Goal: Task Accomplishment & Management: Use online tool/utility

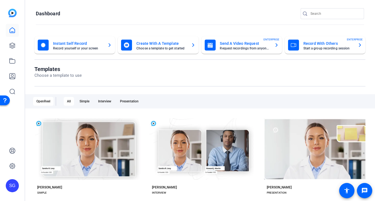
click at [334, 12] on input "Search" at bounding box center [334, 13] width 49 height 7
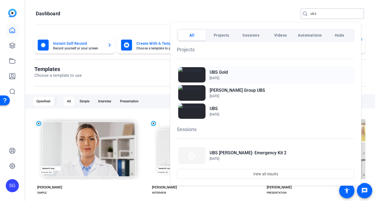
type input "ubs"
click at [211, 73] on h2 "UBS Gold" at bounding box center [219, 72] width 18 height 7
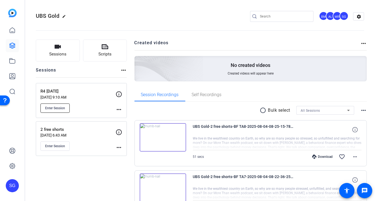
click at [65, 107] on button "Enter Session" at bounding box center [54, 108] width 29 height 9
click at [58, 109] on span "Enter Session" at bounding box center [55, 108] width 20 height 4
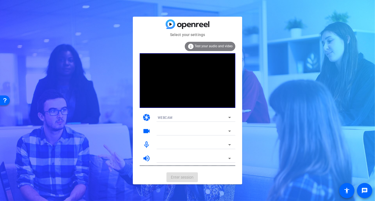
click at [220, 117] on div "WEBCAM" at bounding box center [193, 117] width 70 height 7
click at [208, 128] on mat-option "WEBCAM" at bounding box center [194, 128] width 82 height 9
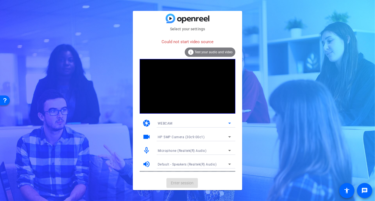
click at [192, 125] on div "WEBCAM" at bounding box center [193, 123] width 70 height 7
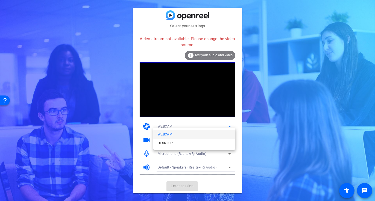
click at [180, 125] on div at bounding box center [187, 100] width 375 height 201
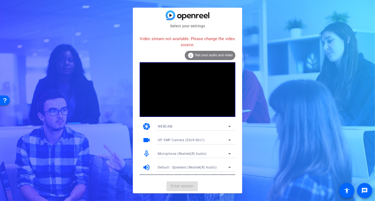
click at [173, 137] on div "HP 5MP Camera (30c9:00c1)" at bounding box center [193, 140] width 70 height 7
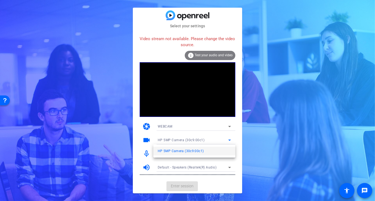
click at [173, 137] on div at bounding box center [187, 100] width 375 height 201
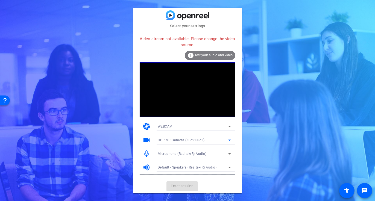
click at [213, 141] on div "HP 5MP Camera (30c9:00c1)" at bounding box center [193, 140] width 70 height 7
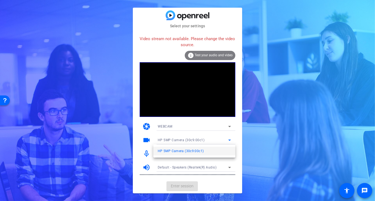
click at [213, 141] on div at bounding box center [187, 100] width 375 height 201
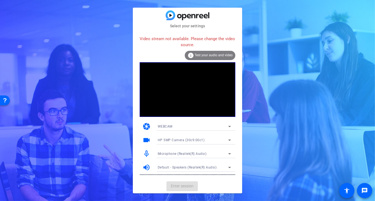
click at [174, 182] on mat-card-actions "Enter session" at bounding box center [187, 186] width 109 height 14
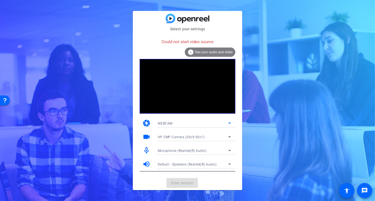
click at [182, 126] on div "WEBCAM" at bounding box center [193, 123] width 70 height 7
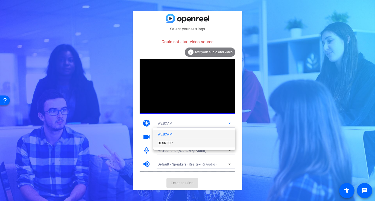
click at [180, 146] on mat-option "DESKTOP" at bounding box center [194, 143] width 82 height 9
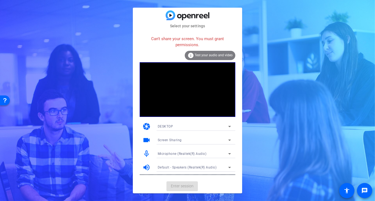
click at [169, 126] on span "DESKTOP" at bounding box center [166, 127] width 16 height 4
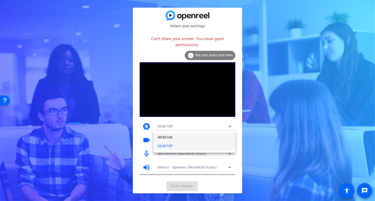
click at [169, 136] on span "WEBCAM" at bounding box center [165, 137] width 14 height 7
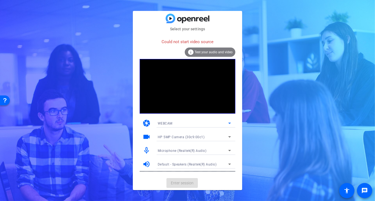
click at [175, 135] on span "HP 5MP Camera (30c9:00c1)" at bounding box center [181, 137] width 47 height 4
click at [175, 135] on div at bounding box center [187, 100] width 375 height 201
click at [198, 52] on span "Test your audio and video" at bounding box center [214, 52] width 38 height 4
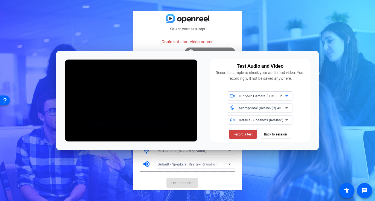
click at [286, 95] on icon at bounding box center [286, 96] width 7 height 7
click at [274, 107] on span "HP 5MP Camera (30c9:00c1)" at bounding box center [255, 107] width 46 height 7
click at [275, 136] on span "Back to session" at bounding box center [275, 134] width 23 height 10
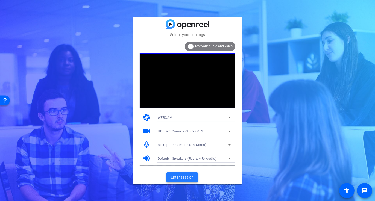
click at [178, 176] on span "Enter session" at bounding box center [182, 178] width 23 height 6
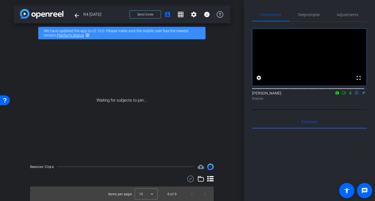
click at [262, 101] on div "Sharon Gottula flip Director" at bounding box center [309, 95] width 115 height 11
click at [335, 94] on icon at bounding box center [337, 92] width 4 height 3
click at [334, 147] on div at bounding box center [187, 100] width 375 height 201
click at [335, 95] on icon at bounding box center [337, 93] width 4 height 4
click at [140, 14] on div at bounding box center [187, 100] width 375 height 201
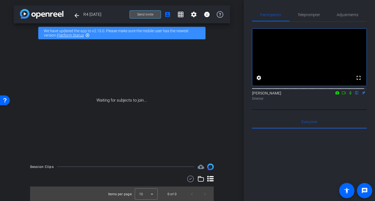
click at [143, 13] on span "Send invite" at bounding box center [145, 14] width 16 height 4
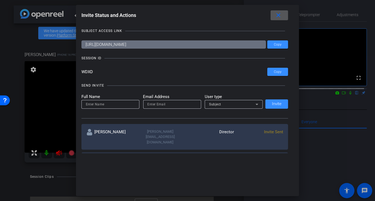
click at [276, 14] on span at bounding box center [278, 15] width 17 height 13
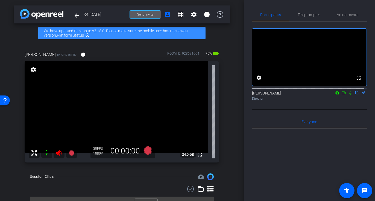
click at [56, 157] on mat-icon at bounding box center [59, 153] width 11 height 11
click at [302, 15] on span "Teleprompter" at bounding box center [309, 15] width 22 height 4
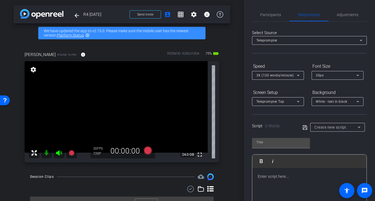
click at [275, 180] on div at bounding box center [309, 195] width 114 height 55
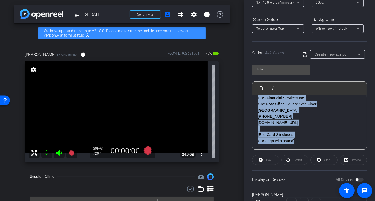
scroll to position [96, 0]
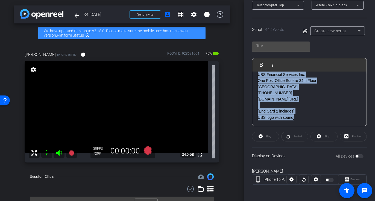
drag, startPoint x: 256, startPoint y: 178, endPoint x: 317, endPoint y: 205, distance: 67.0
click at [317, 201] on html "Accessibility Screen-Reader Guide, Feedback, and Issue Reporting | New window m…" at bounding box center [187, 100] width 375 height 201
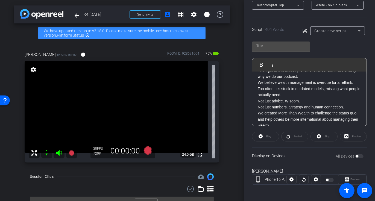
scroll to position [0, 0]
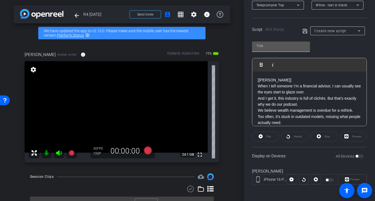
click at [265, 47] on input "text" at bounding box center [280, 46] width 49 height 7
type input "Together"
click at [304, 31] on icon at bounding box center [304, 31] width 5 height 7
click at [325, 33] on div "Together" at bounding box center [335, 30] width 43 height 7
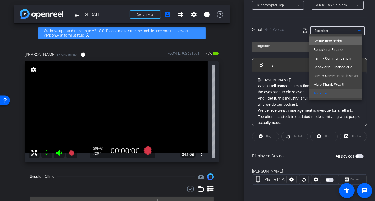
click at [324, 42] on span "Create new script" at bounding box center [327, 41] width 29 height 7
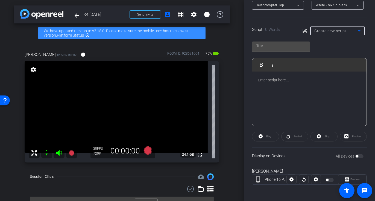
click at [303, 81] on p at bounding box center [309, 80] width 103 height 6
click at [279, 98] on div at bounding box center [309, 99] width 114 height 55
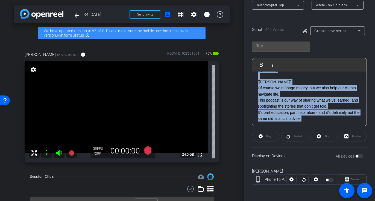
scroll to position [85, 0]
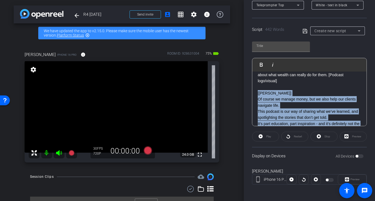
drag, startPoint x: 314, startPoint y: 96, endPoint x: 259, endPoint y: 89, distance: 56.0
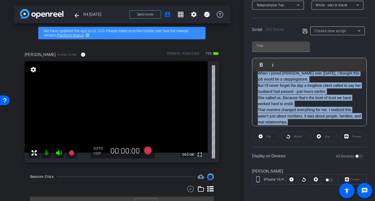
scroll to position [193, 0]
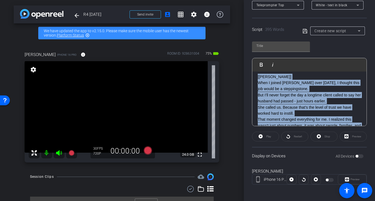
drag, startPoint x: 299, startPoint y: 111, endPoint x: 254, endPoint y: 83, distance: 52.5
click at [254, 83] on div "[Darrin] When I tell someone I’m a financial advisor, I can usually see the eye…" at bounding box center [309, 95] width 114 height 433
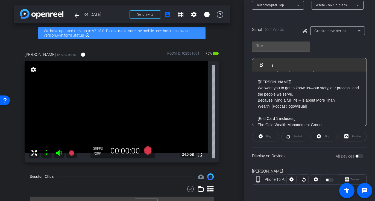
scroll to position [255, 0]
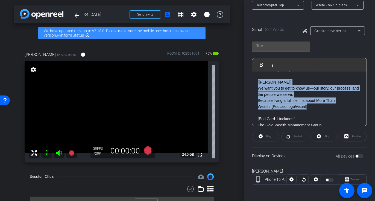
drag, startPoint x: 316, startPoint y: 112, endPoint x: 255, endPoint y: 89, distance: 64.9
click at [255, 89] on div "[Darrin] When I tell someone I’m a financial advisor, I can usually see the eye…" at bounding box center [309, 3] width 114 height 372
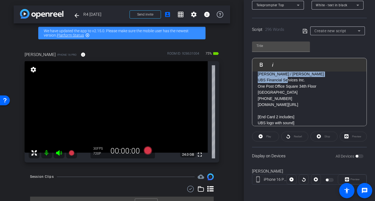
scroll to position [293, 0]
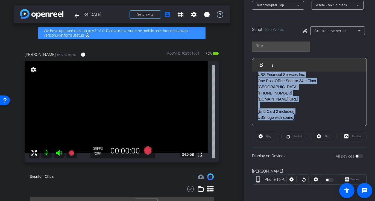
drag, startPoint x: 258, startPoint y: 93, endPoint x: 301, endPoint y: 120, distance: 50.1
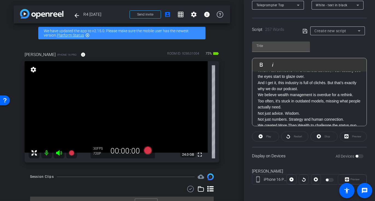
scroll to position [0, 0]
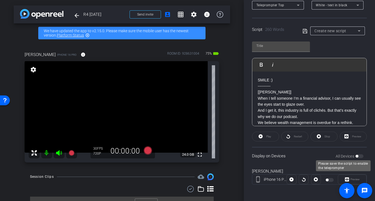
click at [360, 155] on div "All Devices" at bounding box center [349, 156] width 28 height 5
click at [358, 154] on div "All Devices" at bounding box center [349, 156] width 28 height 5
click at [320, 80] on p "SMILE :)" at bounding box center [309, 80] width 103 height 6
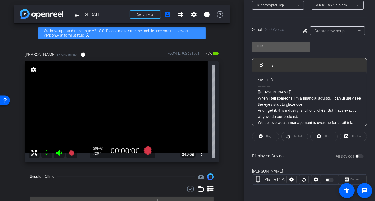
click at [283, 43] on input "text" at bounding box center [280, 46] width 49 height 7
type input "Darrin"
click at [290, 85] on p "----------" at bounding box center [309, 86] width 103 height 6
click at [302, 90] on p "[Darrin]" at bounding box center [309, 92] width 103 height 6
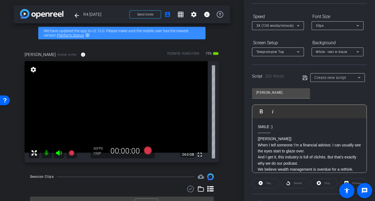
scroll to position [49, 0]
click at [282, 52] on span "Teleprompter Top" at bounding box center [270, 52] width 28 height 4
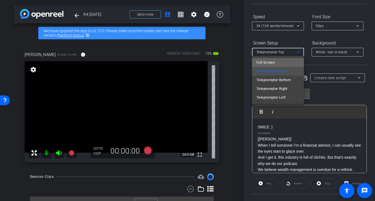
click at [277, 64] on mat-option "Full Screen" at bounding box center [278, 62] width 52 height 9
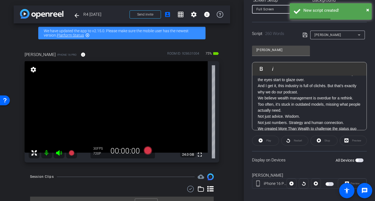
scroll to position [94, 0]
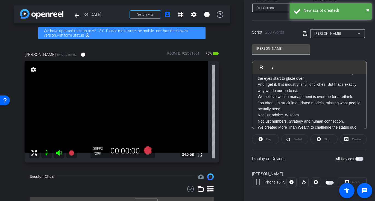
click at [356, 157] on span "button" at bounding box center [359, 159] width 8 height 4
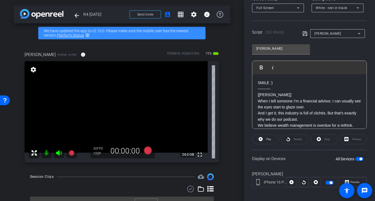
scroll to position [85, 0]
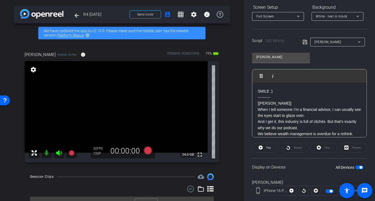
click at [321, 44] on div "Darrin" at bounding box center [335, 42] width 43 height 7
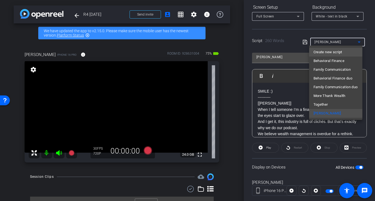
click at [320, 51] on span "Create new script" at bounding box center [327, 52] width 29 height 7
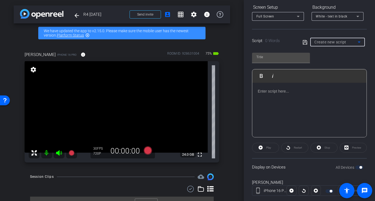
click at [294, 88] on p at bounding box center [309, 91] width 103 height 6
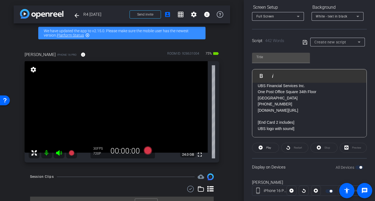
click at [292, 113] on p "advisors.ubs.com/thegoldgroup/" at bounding box center [309, 110] width 103 height 6
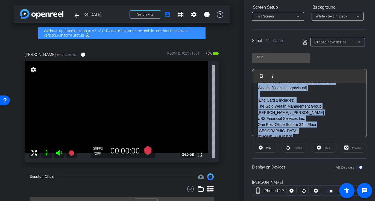
scroll to position [371, 0]
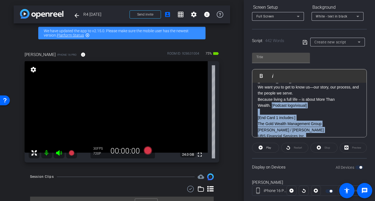
drag, startPoint x: 299, startPoint y: 134, endPoint x: 272, endPoint y: 111, distance: 35.5
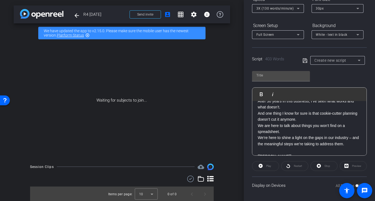
scroll to position [313, 0]
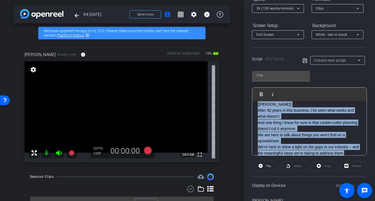
drag, startPoint x: 352, startPoint y: 150, endPoint x: 257, endPoint y: 103, distance: 106.1
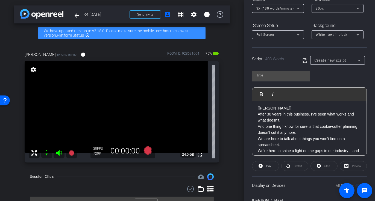
click at [261, 111] on p "[Darrin]" at bounding box center [309, 108] width 103 height 6
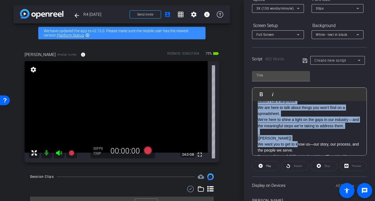
scroll to position [336, 0]
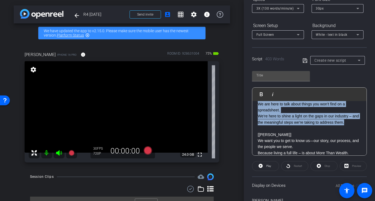
drag, startPoint x: 257, startPoint y: 112, endPoint x: 353, endPoint y: 129, distance: 97.7
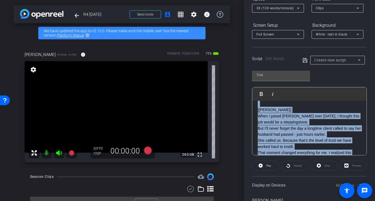
scroll to position [216, 0]
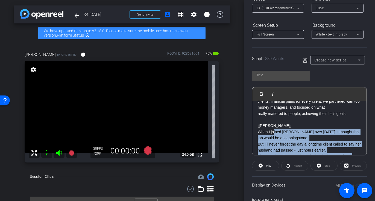
drag, startPoint x: 301, startPoint y: 143, endPoint x: 273, endPoint y: 136, distance: 27.9
click at [273, 136] on div "[Darrin] When I tell someone I’m a financial advisor, I can usually see the eye…" at bounding box center [309, 55] width 114 height 341
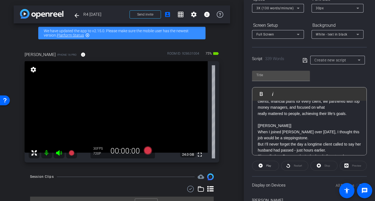
click at [273, 136] on p "When I joined Darrin over 13 years ago, I thought this job would be a steppings…" at bounding box center [309, 135] width 103 height 12
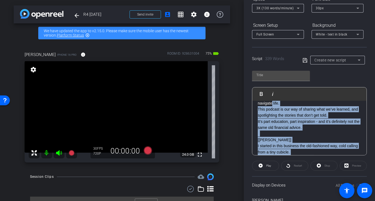
scroll to position [112, 0]
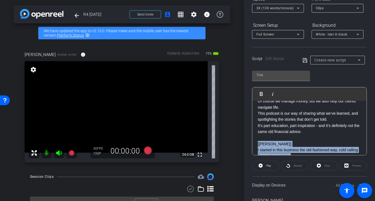
drag, startPoint x: 352, startPoint y: 120, endPoint x: 256, endPoint y: 142, distance: 98.1
click at [256, 142] on div "[Darrin] When I tell someone I’m a financial advisor, I can usually see the eye…" at bounding box center [309, 159] width 114 height 341
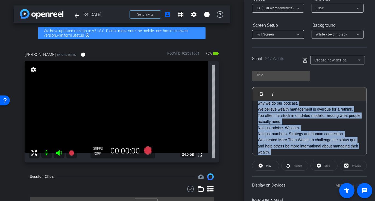
scroll to position [0, 0]
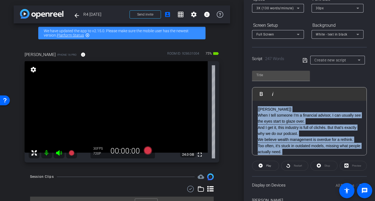
drag, startPoint x: 281, startPoint y: 132, endPoint x: 253, endPoint y: 107, distance: 38.0
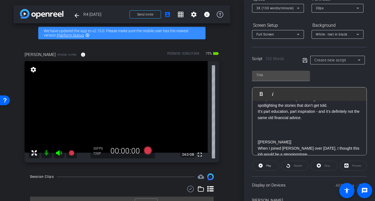
scroll to position [41, 0]
click at [267, 133] on p at bounding box center [309, 136] width 103 height 6
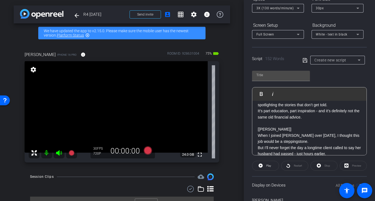
scroll to position [42, 0]
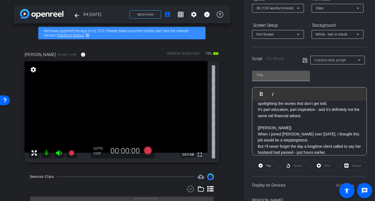
click at [262, 72] on input "text" at bounding box center [280, 75] width 49 height 7
type input "Samantha"
click at [302, 60] on icon at bounding box center [304, 60] width 4 height 4
click at [328, 34] on span "White - text in black" at bounding box center [332, 35] width 32 height 4
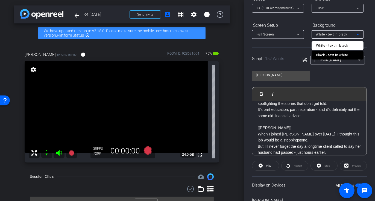
click at [325, 57] on div "Black - text in white" at bounding box center [332, 55] width 32 height 7
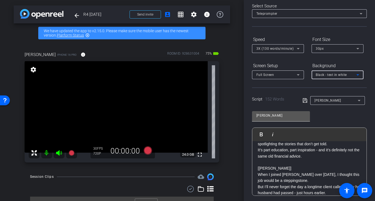
scroll to position [0, 0]
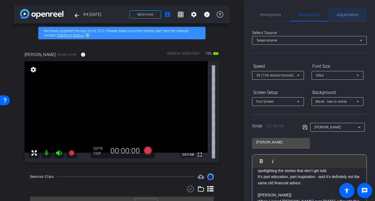
click at [347, 13] on span "Adjustments" at bounding box center [348, 15] width 22 height 4
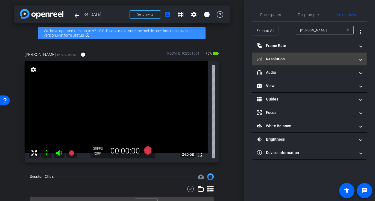
click at [305, 58] on mat-panel-title "Resolution" at bounding box center [306, 59] width 98 height 6
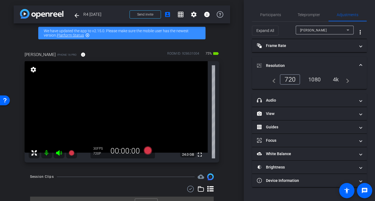
click at [315, 80] on div "1080" at bounding box center [314, 79] width 20 height 9
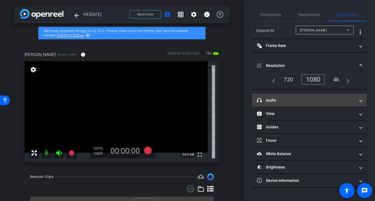
click at [312, 94] on mat-expansion-panel-header "headphone icon Audio" at bounding box center [309, 100] width 115 height 13
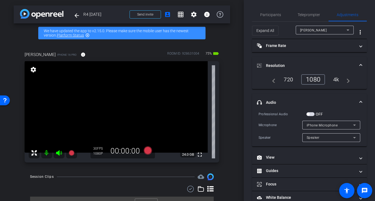
click at [317, 121] on div "iPhone Microphone" at bounding box center [331, 125] width 49 height 9
click at [317, 120] on div at bounding box center [187, 100] width 375 height 201
click at [312, 112] on span "button" at bounding box center [310, 114] width 8 height 4
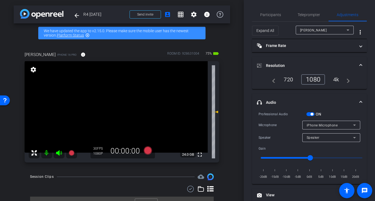
click at [312, 123] on span "iPhone Microphone" at bounding box center [322, 125] width 31 height 4
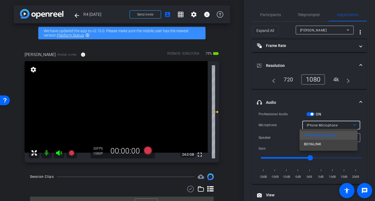
click at [313, 146] on span "BOYALINK" at bounding box center [312, 144] width 17 height 7
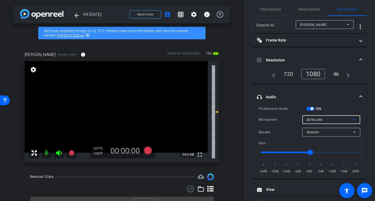
scroll to position [6, 0]
click at [146, 151] on icon at bounding box center [148, 150] width 8 height 8
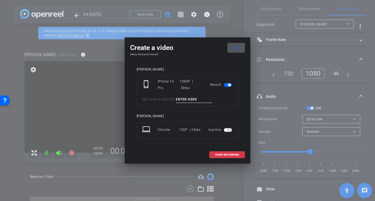
click at [182, 102] on input at bounding box center [194, 99] width 37 height 7
type input "t"
type input "mic test"
click at [234, 155] on span "START RECORDING" at bounding box center [227, 155] width 24 height 3
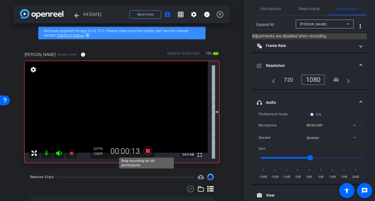
click at [146, 152] on icon at bounding box center [148, 151] width 8 height 8
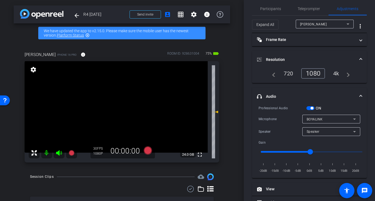
click at [308, 108] on span "button" at bounding box center [310, 108] width 8 height 4
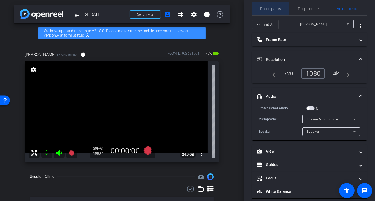
click at [274, 12] on span "Participants" at bounding box center [270, 8] width 21 height 13
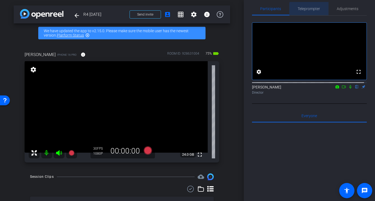
click at [310, 9] on span "Teleprompter" at bounding box center [309, 9] width 22 height 4
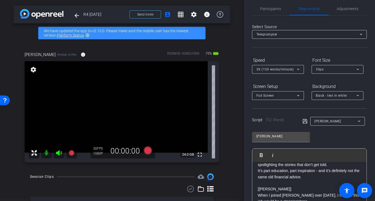
click at [283, 69] on span "3X (130 words/minute)" at bounding box center [274, 69] width 37 height 4
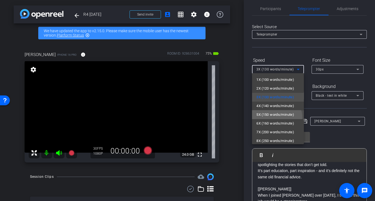
click at [275, 117] on span "5X (150 words/minute)" at bounding box center [275, 114] width 38 height 7
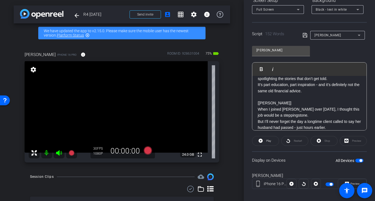
scroll to position [94, 0]
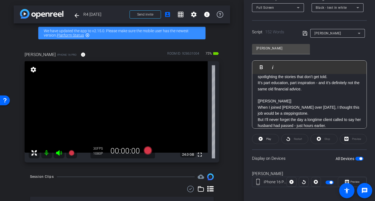
click at [355, 158] on span "button" at bounding box center [359, 159] width 8 height 4
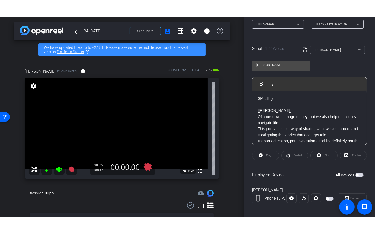
scroll to position [0, 0]
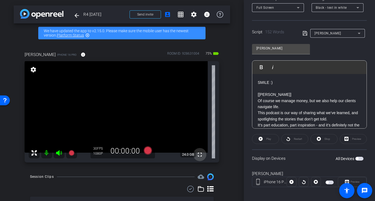
click at [196, 155] on mat-icon "fullscreen" at bounding box center [199, 154] width 7 height 7
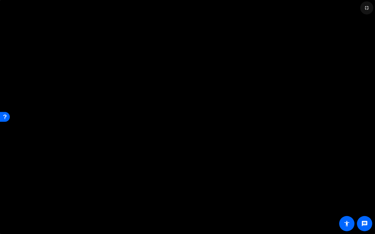
click at [367, 9] on mat-icon "fullscreen_exit" at bounding box center [366, 8] width 7 height 7
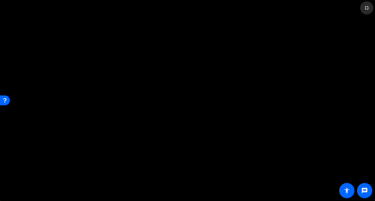
scroll to position [94, 0]
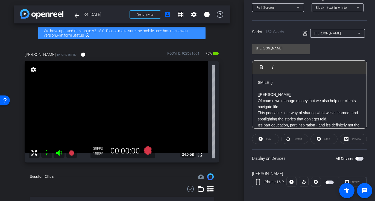
click at [348, 31] on div "Samantha" at bounding box center [335, 33] width 43 height 7
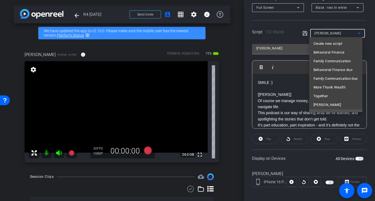
scroll to position [5, 0]
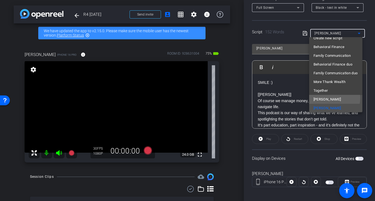
click at [328, 98] on mat-option "Darrin" at bounding box center [335, 99] width 53 height 9
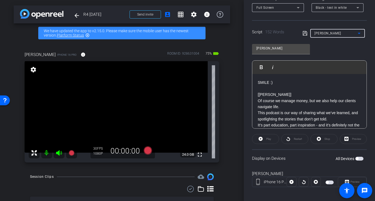
type input "Darrin"
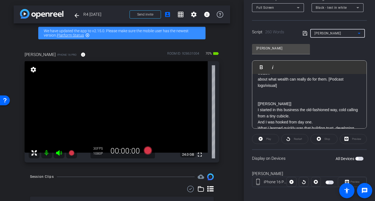
scroll to position [94, 0]
click at [265, 95] on p at bounding box center [309, 98] width 103 height 6
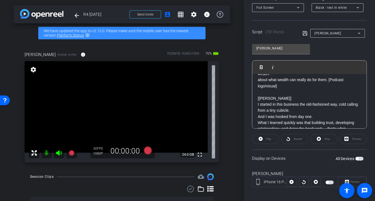
click at [357, 157] on span "button" at bounding box center [359, 159] width 8 height 4
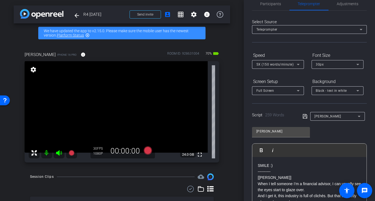
scroll to position [0, 0]
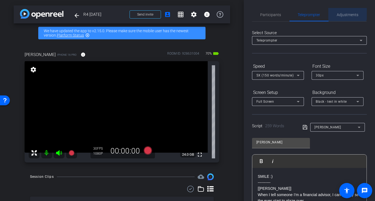
click at [344, 13] on span "Adjustments" at bounding box center [348, 15] width 22 height 4
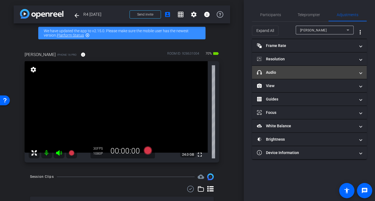
click at [272, 72] on mat-panel-title "headphone icon Audio" at bounding box center [306, 73] width 98 height 6
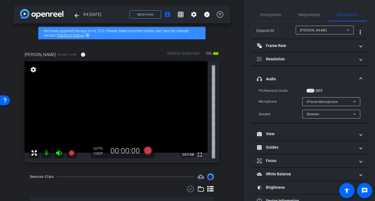
click at [314, 90] on label "OFF" at bounding box center [318, 90] width 8 height 5
click at [314, 90] on button "OFF" at bounding box center [310, 91] width 8 height 4
click at [315, 101] on span "iPhone Microphone" at bounding box center [322, 102] width 31 height 4
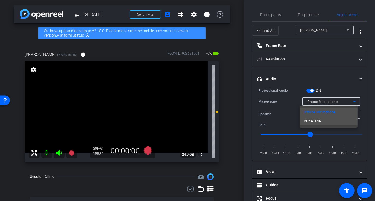
click at [316, 120] on span "BOYALINK" at bounding box center [312, 121] width 17 height 7
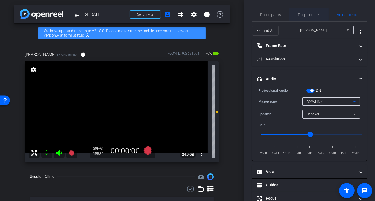
click at [306, 13] on span "Teleprompter" at bounding box center [309, 15] width 22 height 4
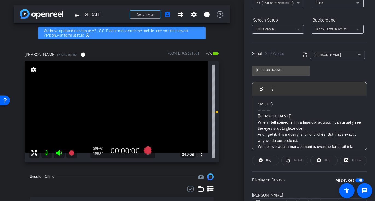
scroll to position [73, 0]
click at [190, 15] on mat-icon "settings" at bounding box center [193, 14] width 7 height 7
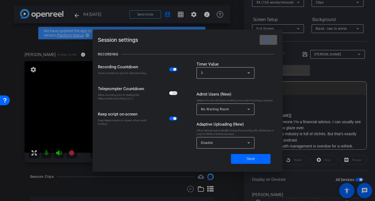
click at [175, 92] on span "button" at bounding box center [173, 93] width 8 height 4
click at [253, 157] on span "Save" at bounding box center [250, 159] width 8 height 6
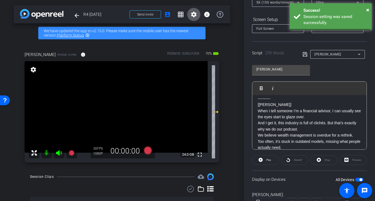
scroll to position [11, 0]
click at [144, 150] on icon at bounding box center [148, 150] width 8 height 8
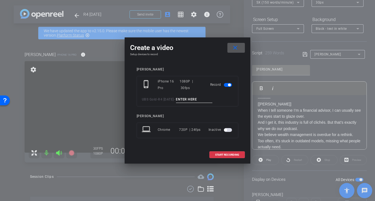
click at [189, 99] on input at bounding box center [194, 99] width 37 height 7
type input "Darrin TA1"
click at [223, 152] on span at bounding box center [227, 154] width 35 height 13
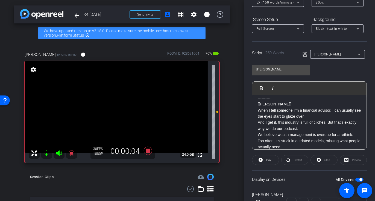
click at [58, 154] on icon at bounding box center [59, 153] width 6 height 5
click at [278, 155] on span at bounding box center [265, 160] width 27 height 13
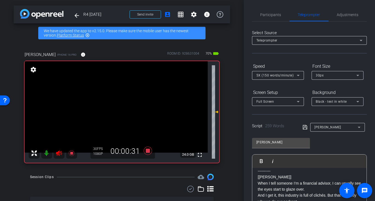
scroll to position [1, 0]
click at [345, 13] on span "Adjustments" at bounding box center [348, 14] width 22 height 4
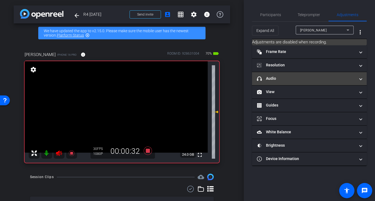
click at [301, 80] on mat-panel-title "headphone icon Audio" at bounding box center [306, 79] width 98 height 6
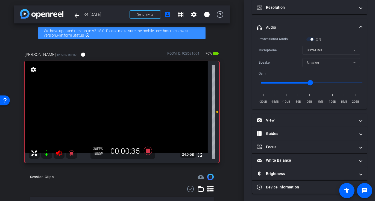
scroll to position [57, 0]
click at [70, 153] on icon at bounding box center [71, 153] width 5 height 5
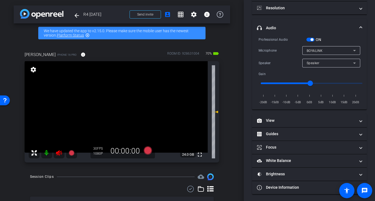
click at [55, 154] on mat-icon at bounding box center [59, 153] width 11 height 11
click at [310, 39] on span "button" at bounding box center [310, 40] width 8 height 4
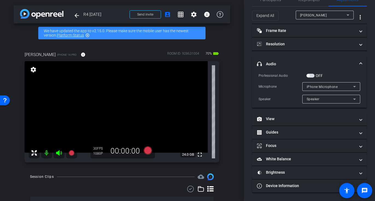
scroll to position [14, 0]
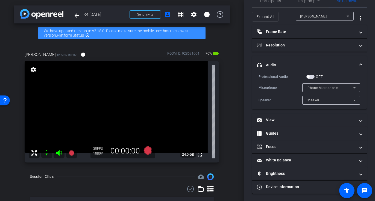
click at [303, 86] on div "iPhone Microphone" at bounding box center [331, 87] width 58 height 9
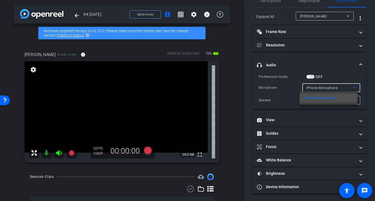
click at [284, 91] on div at bounding box center [187, 100] width 375 height 201
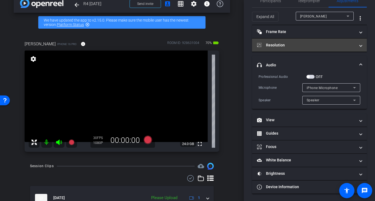
scroll to position [0, 0]
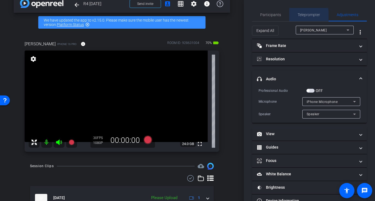
click at [299, 15] on span "Teleprompter" at bounding box center [309, 15] width 22 height 4
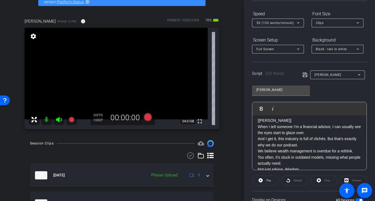
scroll to position [33, 0]
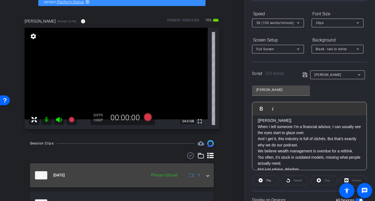
click at [207, 177] on span at bounding box center [208, 175] width 2 height 6
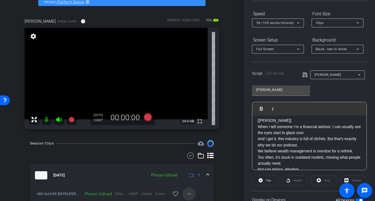
click at [186, 192] on mat-icon "more_horiz" at bounding box center [189, 194] width 7 height 7
click at [188, 169] on span "Upload" at bounding box center [195, 168] width 22 height 7
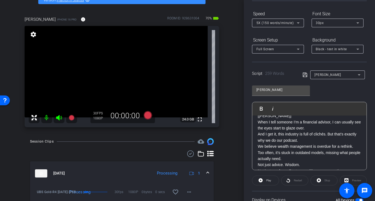
scroll to position [20, 0]
click at [37, 193] on mat-icon "play_circle_outline" at bounding box center [36, 193] width 5 height 5
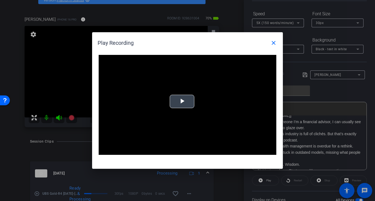
click at [182, 102] on span "Video Player" at bounding box center [182, 102] width 0 height 0
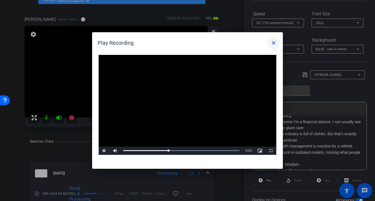
click at [274, 42] on mat-icon "close" at bounding box center [273, 43] width 7 height 7
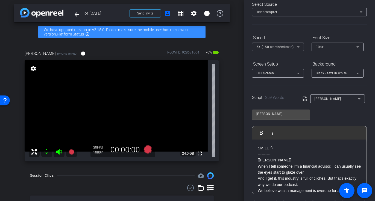
scroll to position [0, 0]
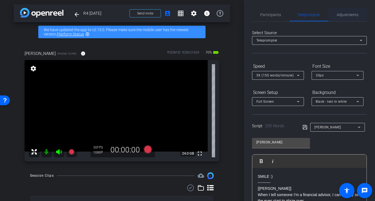
click at [341, 13] on span "Adjustments" at bounding box center [348, 15] width 22 height 4
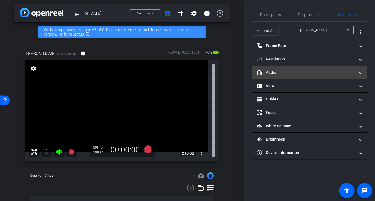
click at [297, 73] on mat-panel-title "headphone icon Audio" at bounding box center [306, 73] width 98 height 6
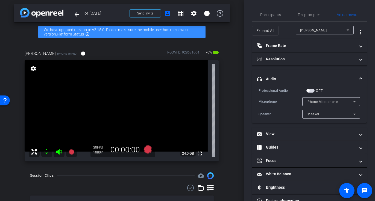
click at [312, 90] on span "button" at bounding box center [310, 91] width 8 height 4
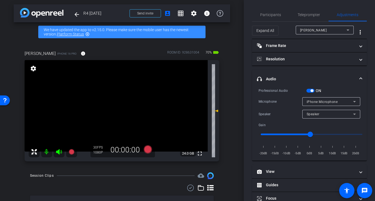
click at [315, 113] on span "Speaker" at bounding box center [313, 114] width 13 height 4
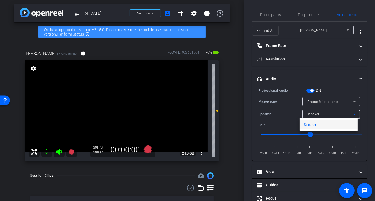
click at [315, 98] on div at bounding box center [187, 100] width 375 height 201
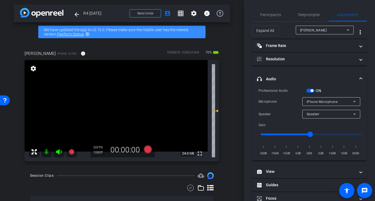
click at [314, 101] on span "iPhone Microphone" at bounding box center [322, 102] width 31 height 4
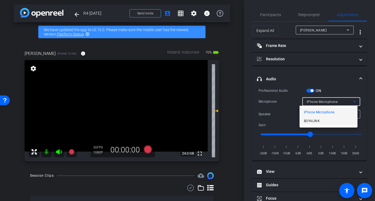
click at [314, 121] on span "BOYALINK" at bounding box center [312, 121] width 16 height 7
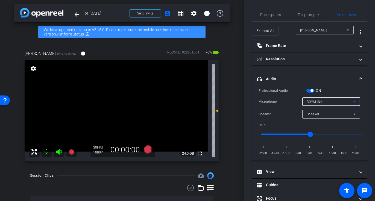
click at [311, 113] on span "Speaker" at bounding box center [313, 114] width 13 height 4
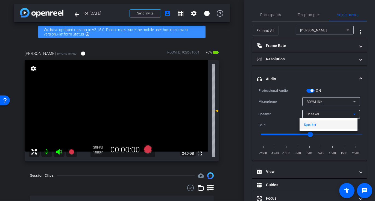
drag, startPoint x: 311, startPoint y: 113, endPoint x: 231, endPoint y: 121, distance: 80.5
click at [231, 121] on div at bounding box center [187, 100] width 375 height 201
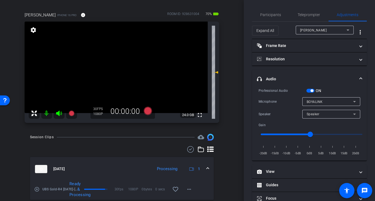
scroll to position [38, 0]
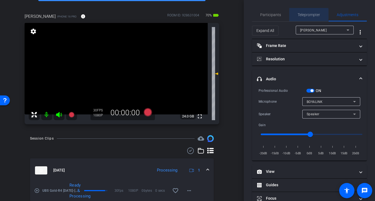
click at [306, 14] on span "Teleprompter" at bounding box center [309, 15] width 22 height 4
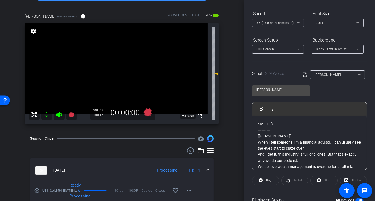
scroll to position [60, 0]
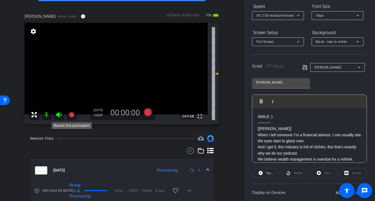
click at [70, 115] on icon at bounding box center [71, 114] width 5 height 5
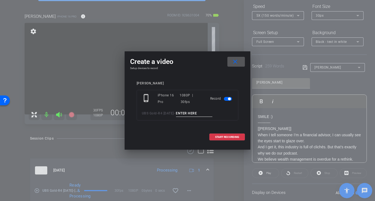
click at [188, 114] on input at bounding box center [194, 113] width 37 height 7
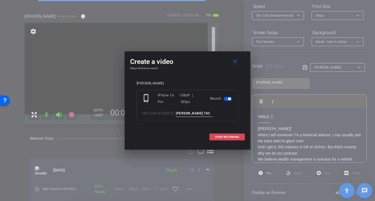
type input "Darrin TA2"
click at [222, 139] on span at bounding box center [227, 137] width 35 height 13
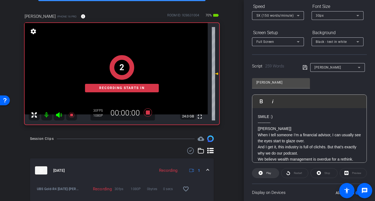
click at [267, 175] on span "Play" at bounding box center [268, 173] width 6 height 8
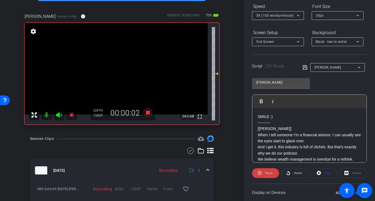
click at [59, 114] on icon at bounding box center [59, 114] width 6 height 5
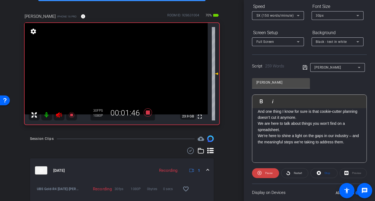
scroll to position [69, 0]
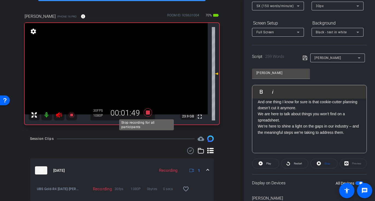
click at [145, 110] on icon at bounding box center [148, 112] width 8 height 8
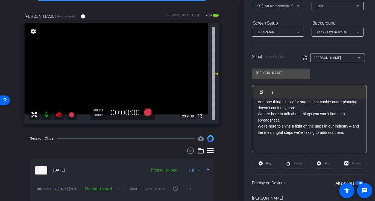
click at [58, 113] on icon at bounding box center [59, 114] width 6 height 5
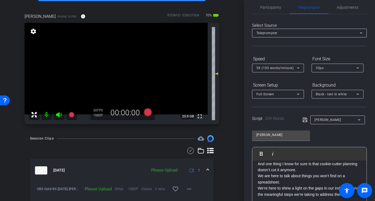
scroll to position [7, 0]
click at [342, 9] on span "Adjustments" at bounding box center [348, 7] width 22 height 4
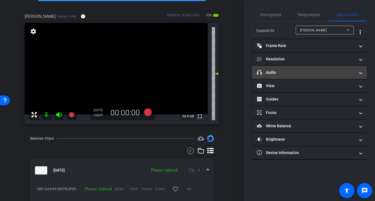
click at [285, 72] on mat-panel-title "headphone icon Audio" at bounding box center [306, 73] width 98 height 6
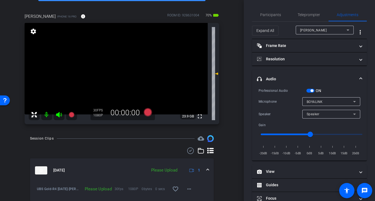
click at [308, 90] on span "button" at bounding box center [310, 91] width 8 height 4
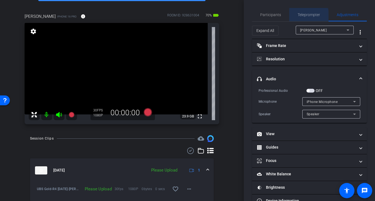
click at [303, 16] on span "Teleprompter" at bounding box center [309, 15] width 22 height 4
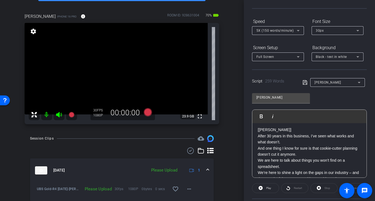
scroll to position [204, 0]
click at [276, 33] on div "5X (150 words/minute)" at bounding box center [276, 30] width 40 height 7
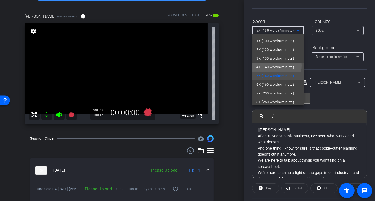
click at [272, 66] on span "4X (140 words/minute)" at bounding box center [275, 67] width 38 height 7
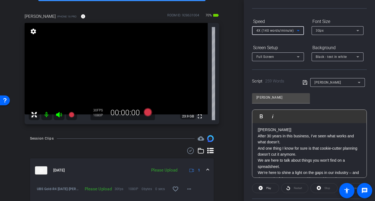
click at [271, 31] on span "4X (140 words/minute)" at bounding box center [274, 31] width 37 height 4
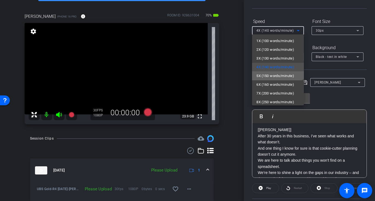
click at [273, 75] on span "5X (150 words/minute)" at bounding box center [275, 76] width 38 height 7
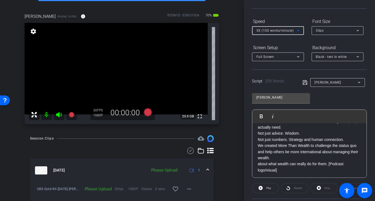
scroll to position [65, 0]
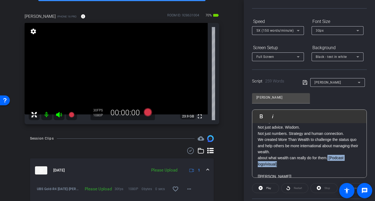
drag, startPoint x: 279, startPoint y: 163, endPoint x: 328, endPoint y: 159, distance: 48.7
click at [328, 159] on p "about what wealth can really do for them. [Podcast logo/visual]" at bounding box center [309, 161] width 103 height 12
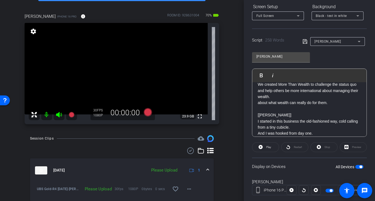
scroll to position [88, 0]
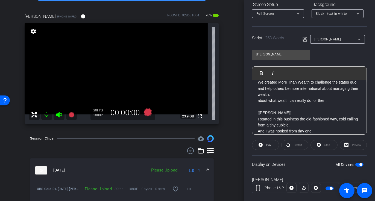
click at [355, 163] on span "button" at bounding box center [359, 165] width 8 height 4
click at [359, 164] on span "button" at bounding box center [359, 165] width 8 height 4
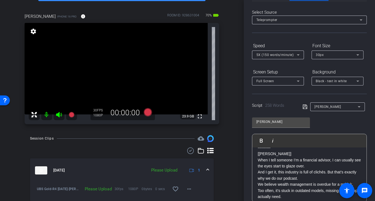
scroll to position [20, 0]
click at [293, 83] on div "Full Screen" at bounding box center [276, 81] width 40 height 7
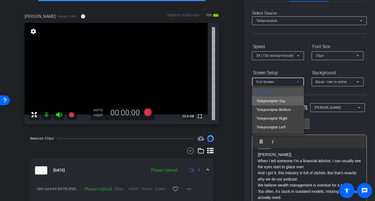
click at [278, 101] on span "Teleprompter Top" at bounding box center [270, 101] width 29 height 7
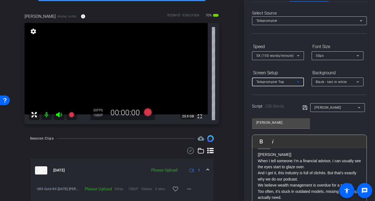
click at [270, 80] on span "Teleprompter Top" at bounding box center [270, 82] width 28 height 4
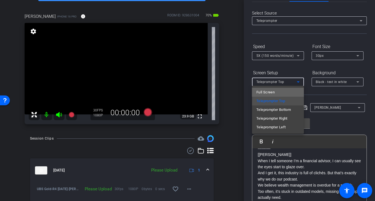
click at [267, 94] on span "Full Screen" at bounding box center [265, 92] width 18 height 7
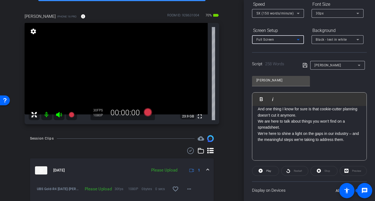
scroll to position [96, 0]
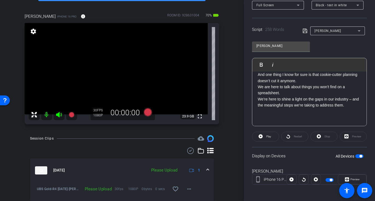
click at [355, 155] on span "button" at bounding box center [359, 156] width 8 height 4
click at [358, 155] on span "button" at bounding box center [359, 156] width 8 height 4
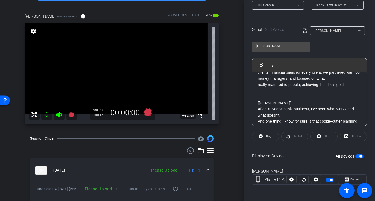
scroll to position [171, 0]
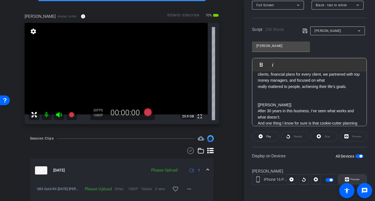
click at [350, 179] on span "Preview" at bounding box center [354, 179] width 9 height 3
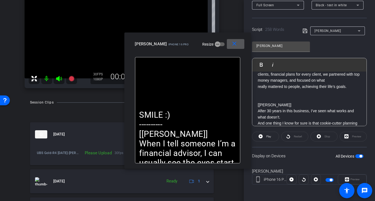
scroll to position [74, 0]
click at [212, 45] on span "button" at bounding box center [217, 44] width 11 height 11
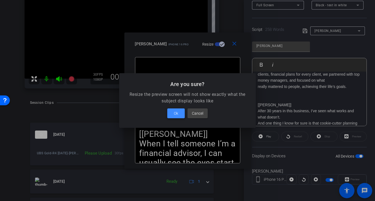
click at [179, 116] on span at bounding box center [175, 113] width 17 height 13
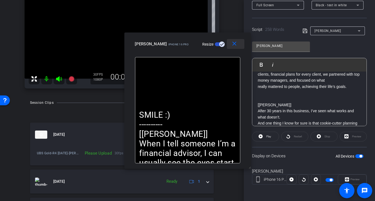
click at [234, 45] on mat-icon "close" at bounding box center [234, 43] width 7 height 7
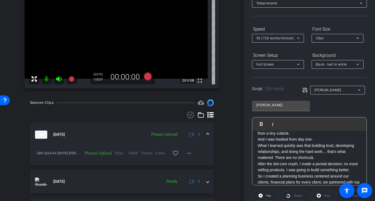
scroll to position [35, 0]
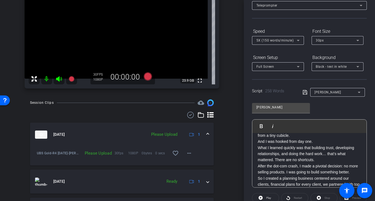
click at [267, 65] on span "Full Screen" at bounding box center [265, 67] width 18 height 4
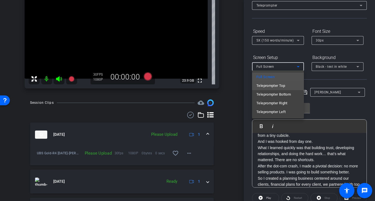
click at [270, 87] on span "Teleprompter Top" at bounding box center [270, 86] width 29 height 7
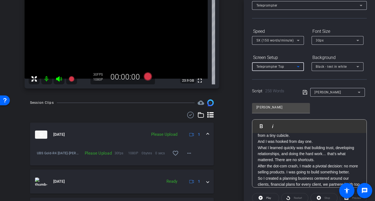
click at [275, 66] on span "Teleprompter Top" at bounding box center [270, 67] width 28 height 4
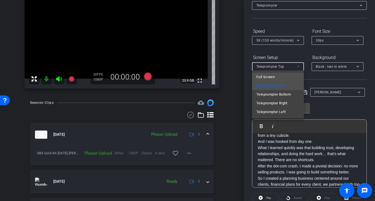
click at [274, 78] on span "Full Screen" at bounding box center [265, 77] width 18 height 7
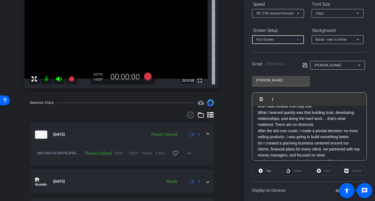
scroll to position [57, 0]
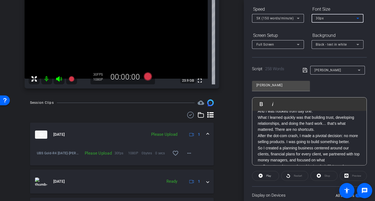
click at [326, 18] on div "30px" at bounding box center [336, 18] width 40 height 7
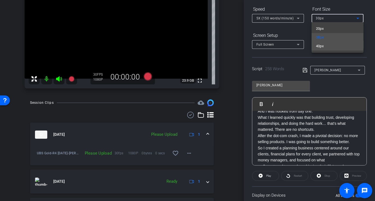
click at [329, 45] on mat-option "40px" at bounding box center [337, 46] width 52 height 9
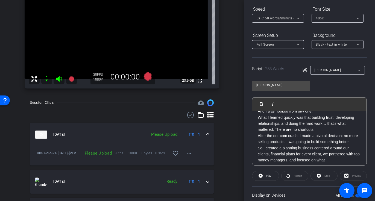
click at [344, 145] on p "After the dot-com crash, I made a pivotal decision: no more selling products. I…" at bounding box center [309, 139] width 103 height 12
click at [269, 19] on span "5X (150 words/minute)" at bounding box center [274, 18] width 37 height 4
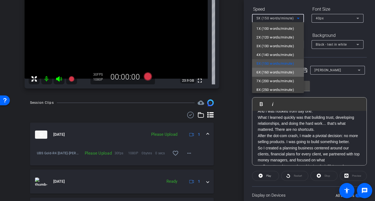
click at [279, 71] on span "6X (160 words/minute)" at bounding box center [275, 72] width 38 height 7
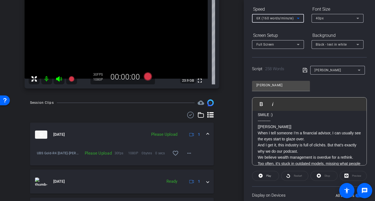
scroll to position [5, 0]
click at [190, 157] on span at bounding box center [188, 153] width 13 height 13
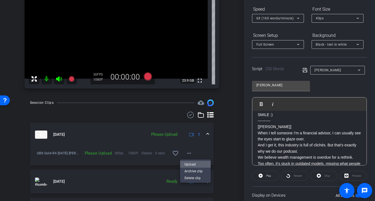
click at [191, 167] on span "Upload" at bounding box center [195, 164] width 22 height 7
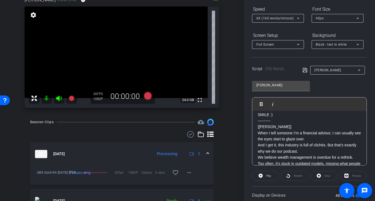
scroll to position [54, 0]
click at [72, 98] on icon at bounding box center [71, 98] width 5 height 5
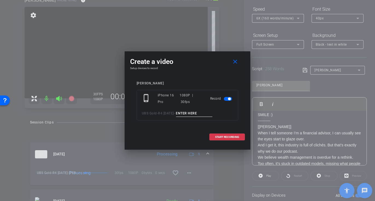
type input "r"
type input "Darrin TA3"
click at [219, 136] on span "START RECORDING" at bounding box center [227, 137] width 24 height 3
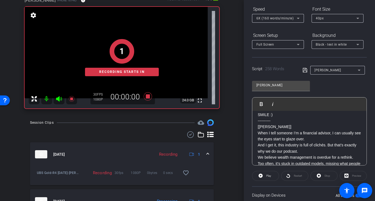
scroll to position [0, 0]
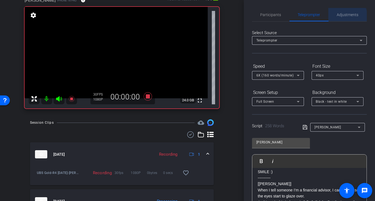
click at [342, 17] on span "Adjustments" at bounding box center [348, 14] width 22 height 13
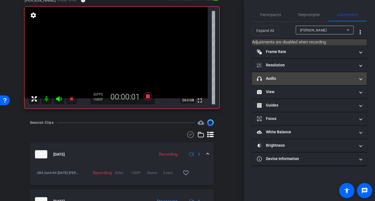
click at [299, 82] on mat-expansion-panel-header "headphone icon Audio" at bounding box center [309, 78] width 115 height 13
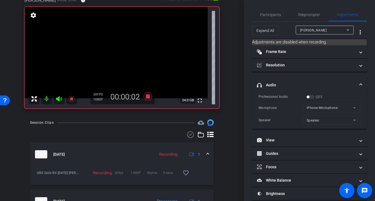
click at [311, 98] on div "OFF" at bounding box center [314, 96] width 17 height 5
click at [145, 98] on icon at bounding box center [147, 97] width 13 height 10
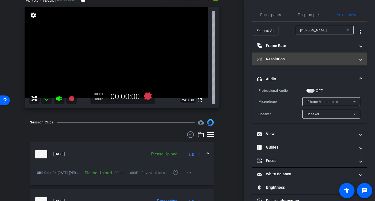
drag, startPoint x: 314, startPoint y: 90, endPoint x: 339, endPoint y: 63, distance: 36.9
click at [339, 63] on mat-expansion-panel-header "Resolution" at bounding box center [309, 58] width 115 height 13
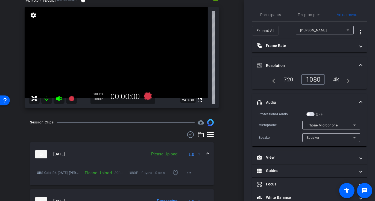
click at [311, 113] on span "button" at bounding box center [310, 114] width 8 height 4
click at [311, 126] on div "iPhone Microphone" at bounding box center [330, 125] width 46 height 7
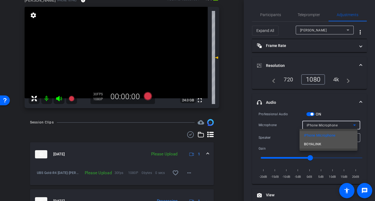
click at [310, 145] on span "BOYALINK" at bounding box center [312, 144] width 17 height 7
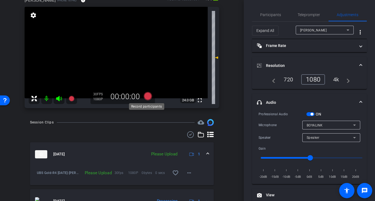
click at [141, 97] on icon at bounding box center [147, 96] width 13 height 10
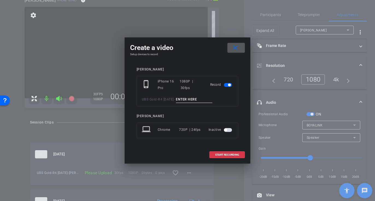
click at [182, 98] on input at bounding box center [194, 99] width 37 height 7
type input "Darrin TA4"
drag, startPoint x: 213, startPoint y: 152, endPoint x: 218, endPoint y: 154, distance: 5.4
click at [218, 154] on span "START RECORDING" at bounding box center [227, 155] width 24 height 3
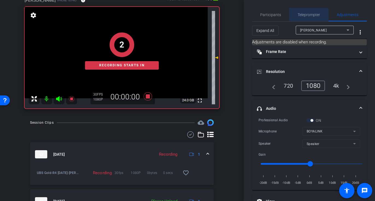
click at [302, 15] on span "Teleprompter" at bounding box center [309, 15] width 22 height 4
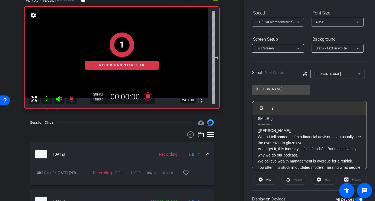
scroll to position [52, 0]
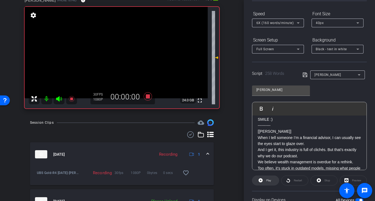
click at [262, 177] on icon at bounding box center [260, 180] width 4 height 7
click at [60, 99] on icon at bounding box center [59, 99] width 7 height 7
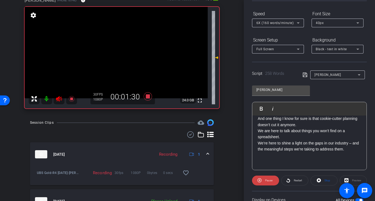
scroll to position [225, 0]
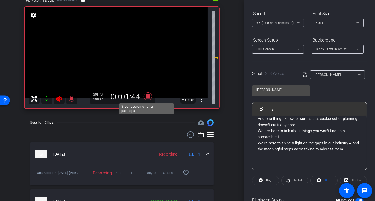
click at [147, 97] on icon at bounding box center [148, 96] width 8 height 8
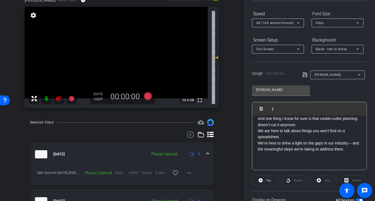
click at [59, 98] on icon at bounding box center [59, 98] width 6 height 5
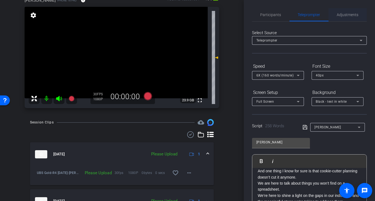
click at [345, 14] on span "Adjustments" at bounding box center [348, 15] width 22 height 4
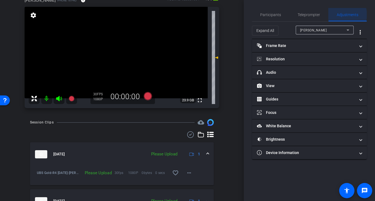
scroll to position [0, 0]
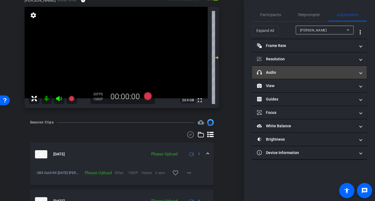
click at [288, 70] on mat-panel-title "headphone icon Audio" at bounding box center [306, 73] width 98 height 6
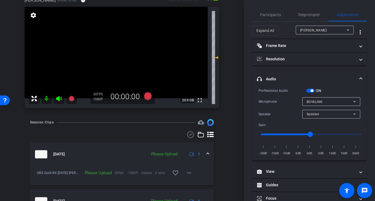
click at [309, 92] on span "button" at bounding box center [310, 91] width 8 height 4
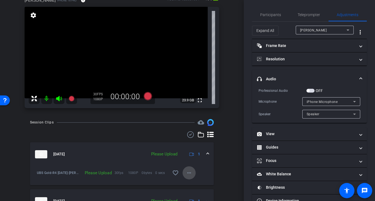
click at [186, 173] on mat-icon "more_horiz" at bounding box center [189, 173] width 7 height 7
click at [189, 146] on span "Upload" at bounding box center [195, 148] width 22 height 7
click at [311, 89] on span "button" at bounding box center [310, 91] width 8 height 4
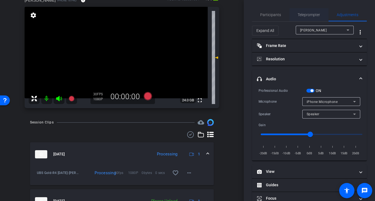
click at [299, 15] on span "Teleprompter" at bounding box center [309, 15] width 22 height 4
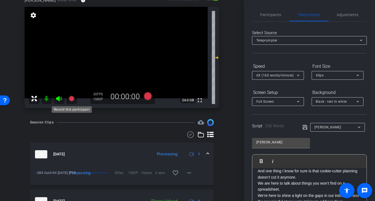
click at [71, 100] on icon at bounding box center [71, 98] width 5 height 5
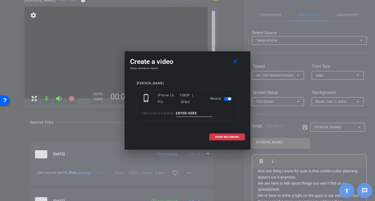
click at [180, 112] on input at bounding box center [194, 113] width 37 height 7
type input "Darrin TA5"
click at [217, 136] on span "START RECORDING" at bounding box center [227, 137] width 24 height 3
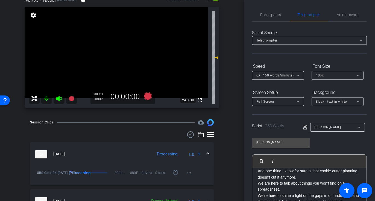
scroll to position [50, 0]
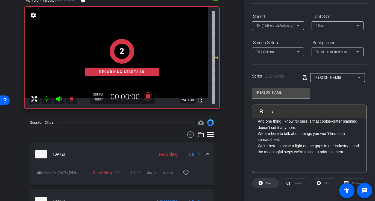
click at [270, 184] on span "Play" at bounding box center [268, 183] width 5 height 3
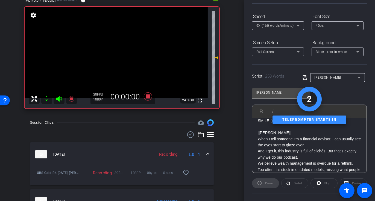
scroll to position [0, 0]
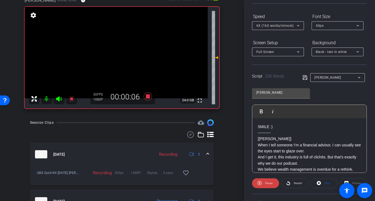
click at [60, 96] on icon at bounding box center [59, 99] width 7 height 7
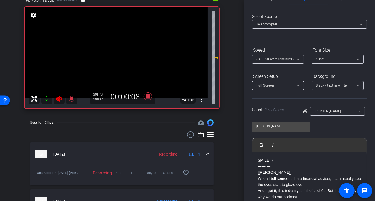
scroll to position [14, 0]
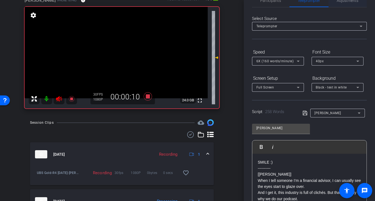
click at [344, 1] on span "Adjustments" at bounding box center [348, 1] width 22 height 4
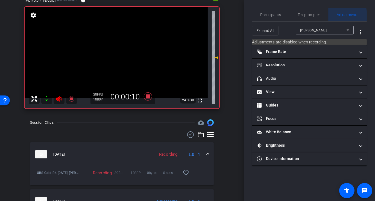
scroll to position [0, 0]
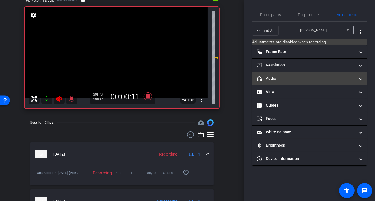
click at [296, 78] on mat-panel-title "headphone icon Audio" at bounding box center [306, 79] width 98 height 6
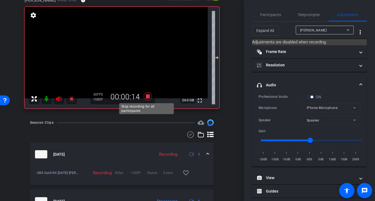
click at [148, 97] on icon at bounding box center [148, 96] width 8 height 8
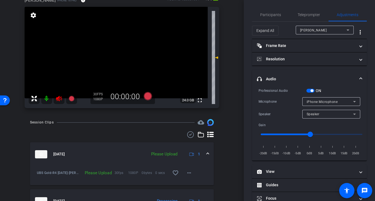
click at [56, 100] on icon at bounding box center [59, 98] width 7 height 7
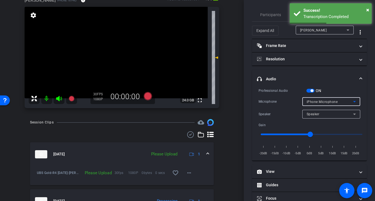
drag, startPoint x: 314, startPoint y: 102, endPoint x: 355, endPoint y: 86, distance: 44.1
drag, startPoint x: 355, startPoint y: 86, endPoint x: 366, endPoint y: 108, distance: 24.2
click at [366, 108] on div "Participants Teleprompter Adjustments settings Sharon Gottula flip Director Eve…" at bounding box center [309, 100] width 131 height 201
click at [331, 104] on div "iPhone Microphone" at bounding box center [330, 101] width 46 height 7
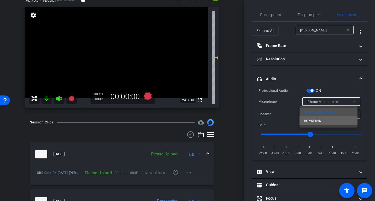
click at [316, 122] on span "BOYALINK" at bounding box center [312, 121] width 17 height 7
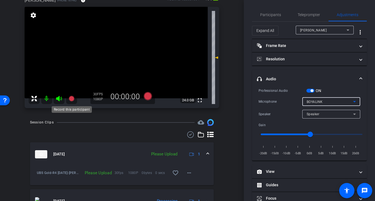
click at [75, 101] on mat-icon at bounding box center [71, 98] width 11 height 11
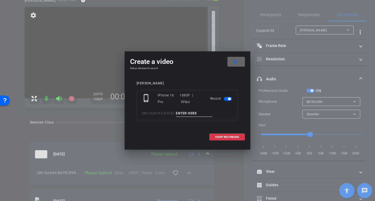
click at [237, 62] on mat-icon "close" at bounding box center [235, 61] width 7 height 7
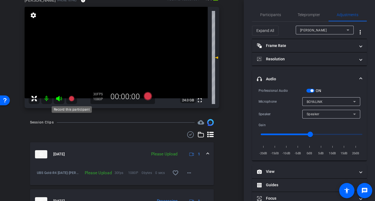
click at [71, 101] on icon at bounding box center [71, 98] width 5 height 5
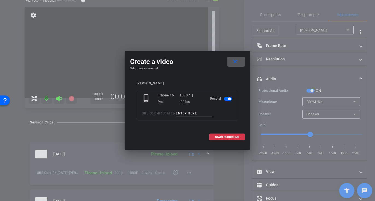
click at [187, 111] on input at bounding box center [194, 113] width 37 height 7
type input "Darrin TA6"
click at [220, 138] on span "START RECORDING" at bounding box center [227, 137] width 24 height 3
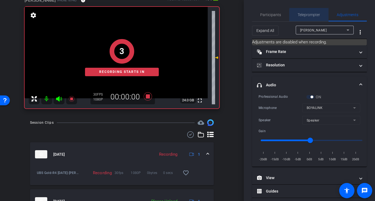
click at [310, 16] on span "Teleprompter" at bounding box center [309, 15] width 22 height 4
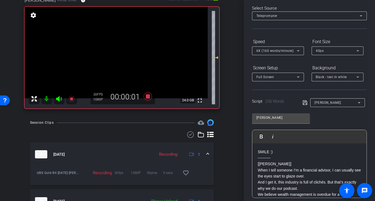
scroll to position [96, 0]
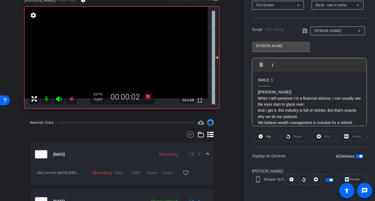
click at [289, 137] on div "Restart" at bounding box center [294, 137] width 27 height 10
click at [269, 135] on span "Play" at bounding box center [268, 136] width 5 height 3
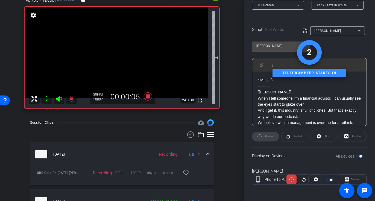
click at [59, 97] on icon at bounding box center [59, 99] width 7 height 7
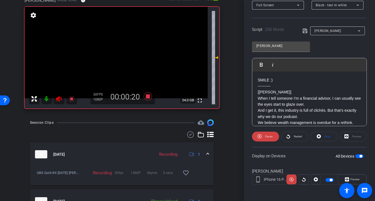
click at [285, 101] on p "When I tell someone I’m a financial advisor, I can usually see the eyes start t…" at bounding box center [309, 101] width 103 height 12
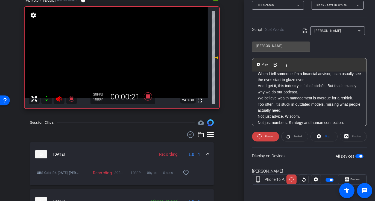
scroll to position [25, 0]
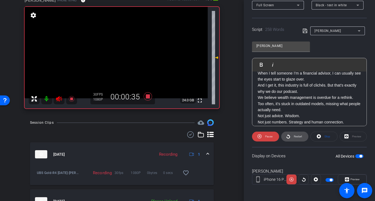
click at [296, 136] on span "Restart" at bounding box center [298, 136] width 8 height 3
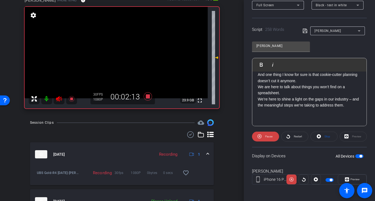
scroll to position [225, 0]
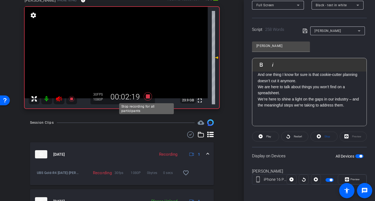
click at [145, 96] on icon at bounding box center [148, 96] width 8 height 8
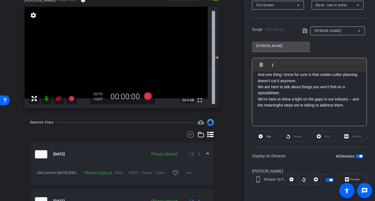
click at [58, 99] on icon at bounding box center [59, 98] width 6 height 5
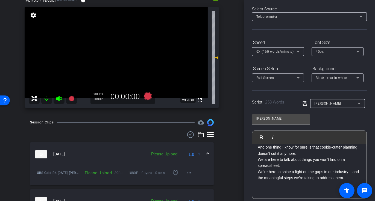
scroll to position [13, 0]
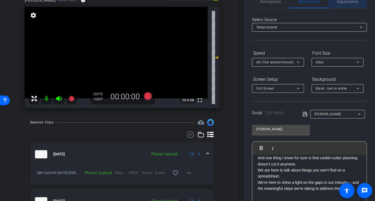
click at [350, 5] on span "Adjustments" at bounding box center [348, 1] width 22 height 13
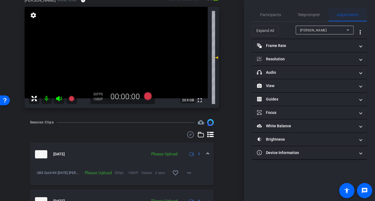
scroll to position [0, 0]
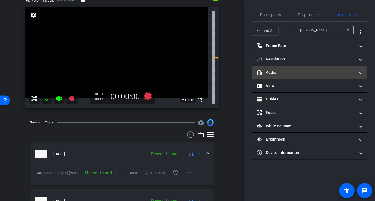
click at [281, 71] on mat-panel-title "headphone icon Audio" at bounding box center [306, 73] width 98 height 6
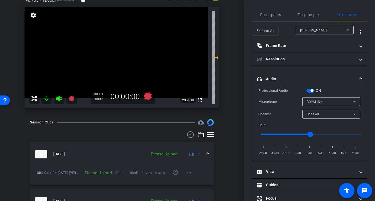
click at [308, 92] on span "button" at bounding box center [310, 91] width 8 height 4
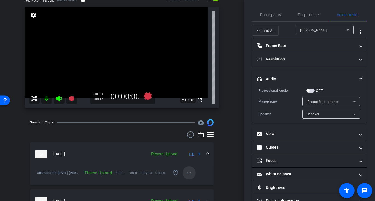
click at [187, 172] on mat-icon "more_horiz" at bounding box center [189, 173] width 7 height 7
click at [191, 147] on span "Upload" at bounding box center [195, 148] width 22 height 7
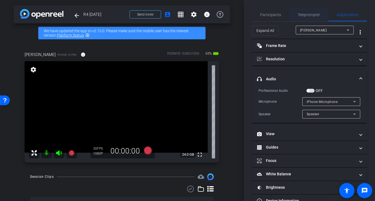
click at [305, 15] on span "Teleprompter" at bounding box center [309, 15] width 22 height 4
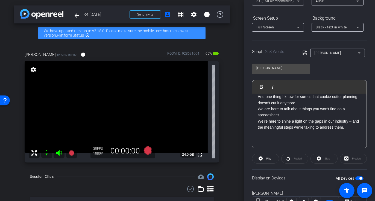
scroll to position [75, 0]
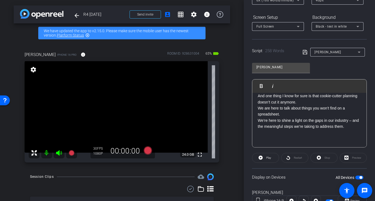
click at [355, 177] on span "button" at bounding box center [359, 178] width 8 height 4
click at [321, 50] on span "Darrin" at bounding box center [327, 52] width 27 height 4
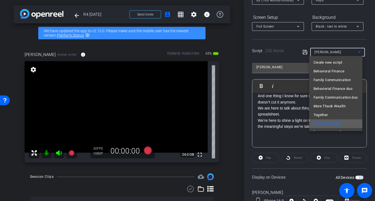
scroll to position [8, 0]
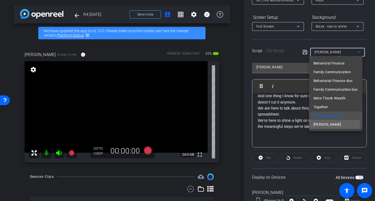
click at [325, 125] on span "Samantha" at bounding box center [327, 124] width 28 height 7
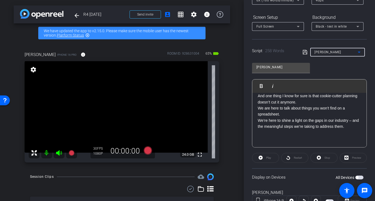
type input "Samantha"
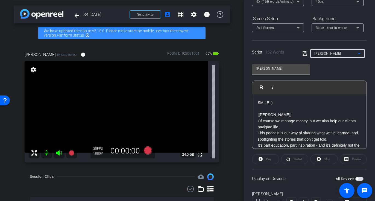
scroll to position [74, 0]
click at [358, 177] on span "button" at bounding box center [359, 179] width 8 height 4
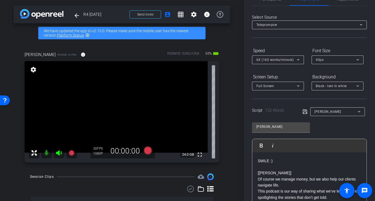
scroll to position [0, 0]
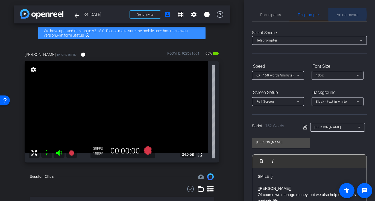
click at [343, 15] on span "Adjustments" at bounding box center [348, 15] width 22 height 4
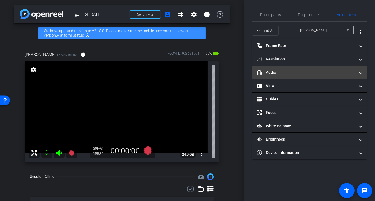
click at [304, 72] on mat-panel-title "headphone icon Audio" at bounding box center [306, 73] width 98 height 6
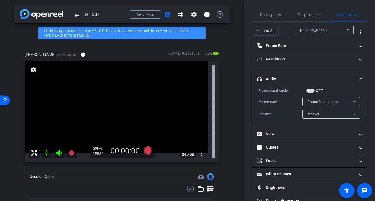
click at [313, 90] on span "button" at bounding box center [310, 91] width 8 height 4
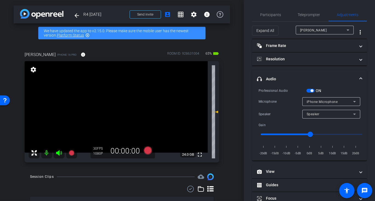
click at [322, 102] on span "iPhone Microphone" at bounding box center [322, 102] width 31 height 4
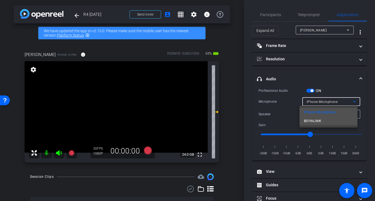
click at [320, 121] on span "BOYALINK" at bounding box center [312, 121] width 17 height 7
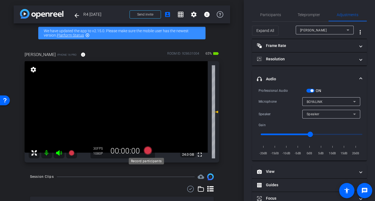
click at [148, 146] on icon at bounding box center [147, 151] width 13 height 10
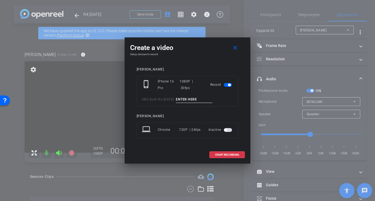
click at [188, 99] on input at bounding box center [194, 99] width 37 height 7
type input "Sam TA1"
click at [220, 154] on span "START RECORDING" at bounding box center [227, 155] width 24 height 3
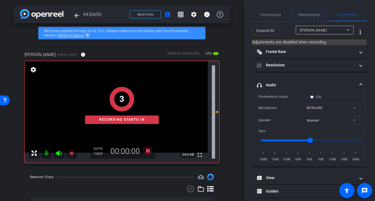
click at [308, 14] on span "Teleprompter" at bounding box center [309, 15] width 22 height 4
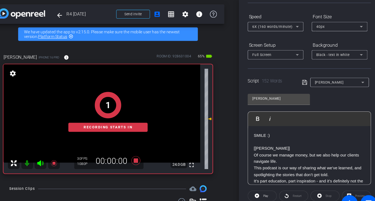
scroll to position [78, 0]
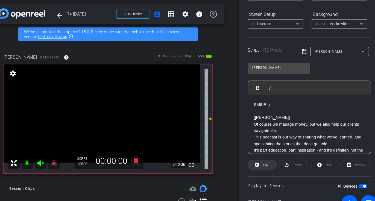
click at [261, 156] on icon at bounding box center [260, 154] width 4 height 7
click at [58, 154] on icon at bounding box center [59, 153] width 6 height 5
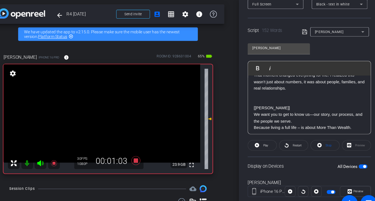
scroll to position [115, 0]
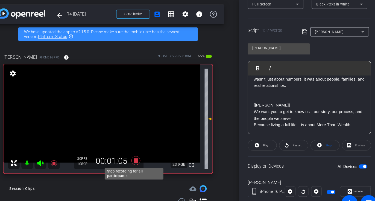
click at [150, 150] on icon at bounding box center [147, 151] width 13 height 10
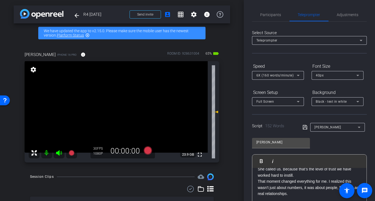
scroll to position [3, 0]
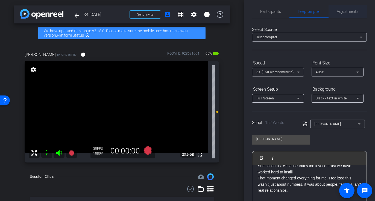
click at [341, 13] on span "Adjustments" at bounding box center [348, 12] width 22 height 4
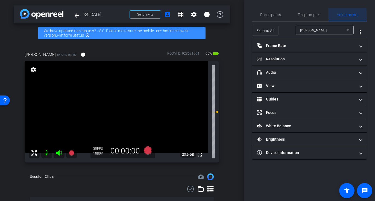
scroll to position [0, 0]
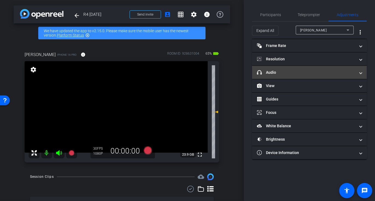
click at [307, 67] on mat-expansion-panel-header "headphone icon Audio" at bounding box center [309, 72] width 115 height 13
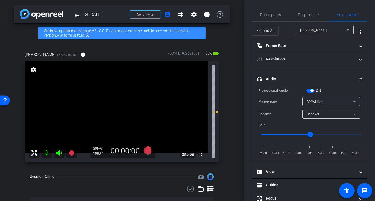
click at [310, 90] on span "button" at bounding box center [310, 91] width 8 height 4
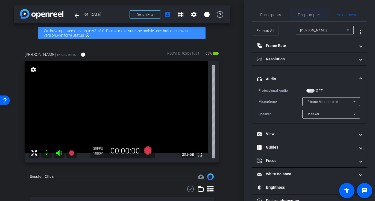
click at [302, 16] on span "Teleprompter" at bounding box center [309, 15] width 22 height 4
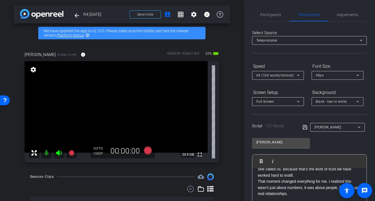
click at [304, 117] on div "Script 152 Words Samantha" at bounding box center [309, 122] width 115 height 17
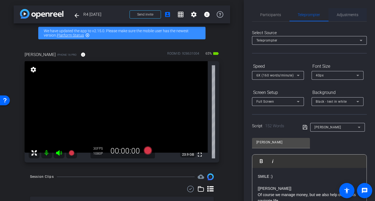
click at [339, 17] on span "Adjustments" at bounding box center [348, 15] width 22 height 4
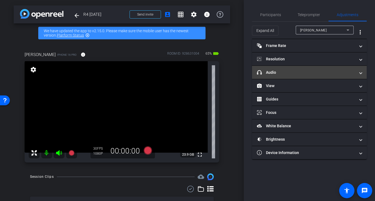
click at [291, 72] on mat-panel-title "headphone icon Audio" at bounding box center [306, 73] width 98 height 6
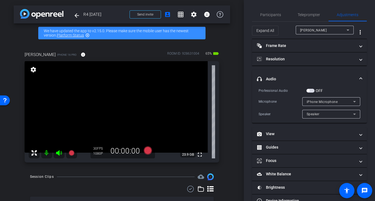
click at [313, 91] on span "button" at bounding box center [310, 91] width 8 height 4
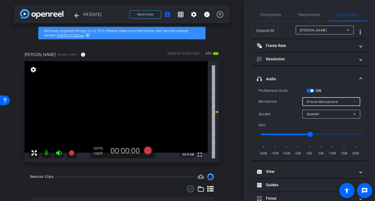
click at [310, 103] on span "iPhone Microphone" at bounding box center [322, 102] width 31 height 4
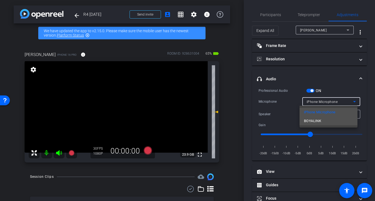
click at [311, 123] on span "BOYALINK" at bounding box center [312, 121] width 17 height 7
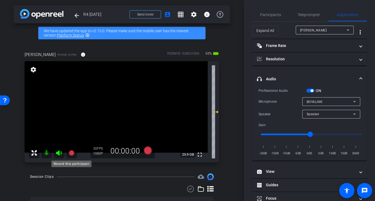
click at [72, 154] on icon at bounding box center [71, 152] width 5 height 5
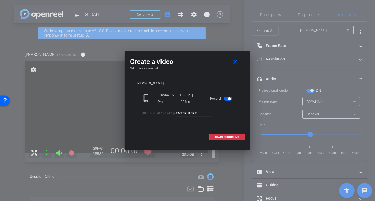
click at [195, 112] on input at bounding box center [194, 113] width 37 height 7
type input "Samantha TA2"
click at [214, 136] on span at bounding box center [227, 137] width 35 height 13
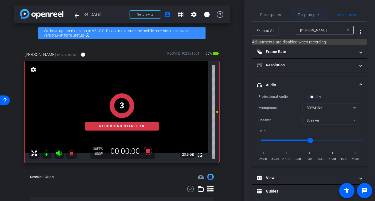
click at [307, 17] on span "Teleprompter" at bounding box center [309, 14] width 22 height 13
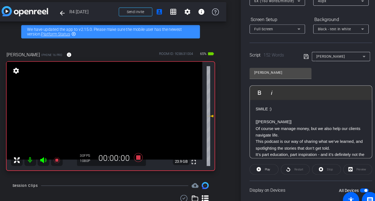
scroll to position [72, 0]
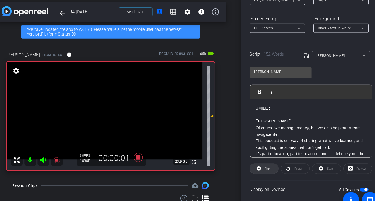
click at [261, 161] on icon at bounding box center [260, 161] width 4 height 4
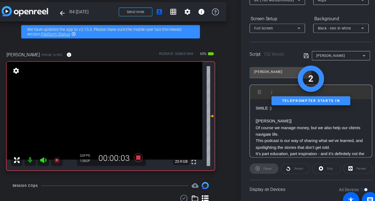
click at [60, 151] on icon at bounding box center [59, 153] width 7 height 7
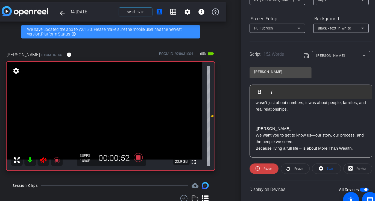
scroll to position [115, 0]
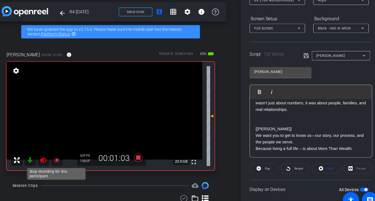
click at [69, 153] on icon at bounding box center [71, 153] width 7 height 7
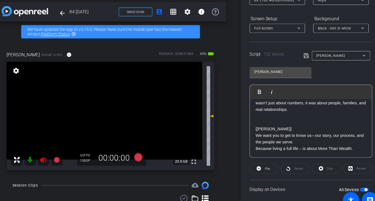
click at [58, 154] on icon at bounding box center [59, 153] width 7 height 7
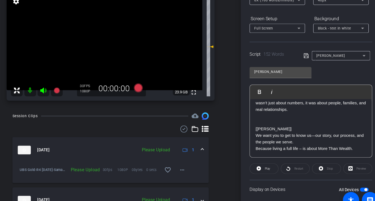
scroll to position [66, 0]
click at [186, 160] on mat-icon "more_horiz" at bounding box center [189, 161] width 7 height 7
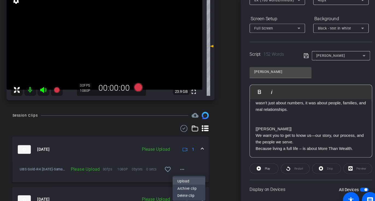
click at [187, 171] on span "Upload" at bounding box center [195, 173] width 22 height 7
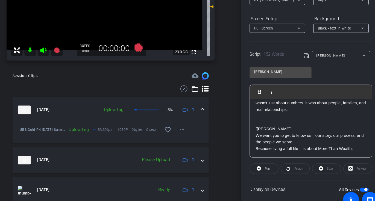
scroll to position [103, 0]
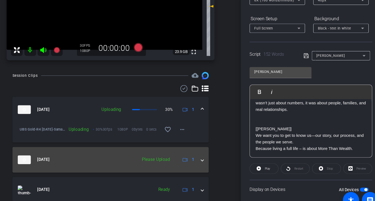
click at [207, 152] on span at bounding box center [208, 153] width 2 height 6
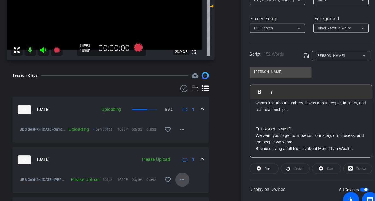
click at [186, 174] on mat-icon "more_horiz" at bounding box center [189, 171] width 7 height 7
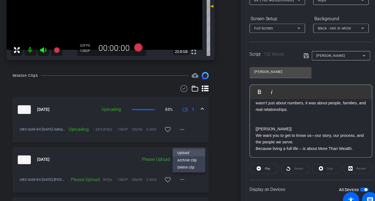
click at [190, 146] on span "Upload" at bounding box center [195, 146] width 22 height 7
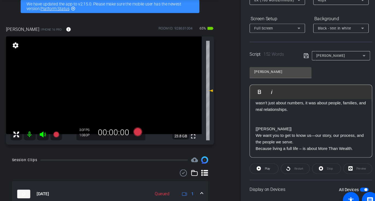
scroll to position [23, 1]
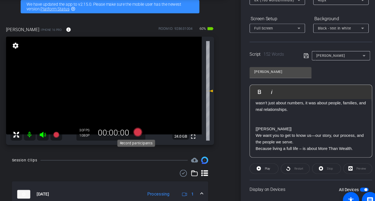
click at [146, 127] on icon at bounding box center [147, 127] width 8 height 8
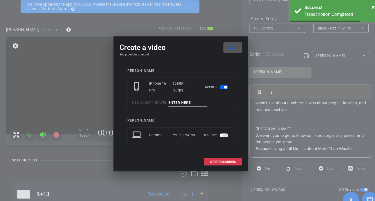
click at [191, 99] on input at bounding box center [194, 99] width 37 height 7
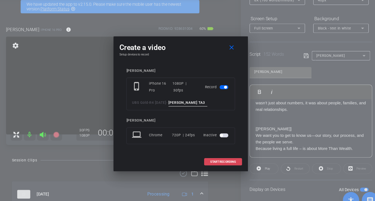
type input "Sam TA3"
click at [220, 157] on span at bounding box center [227, 154] width 35 height 13
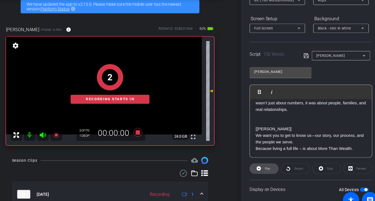
click at [265, 164] on span "Play" at bounding box center [268, 161] width 6 height 8
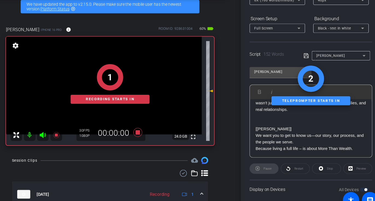
click at [58, 128] on div "1 Recording starts in" at bounding box center [121, 82] width 195 height 115
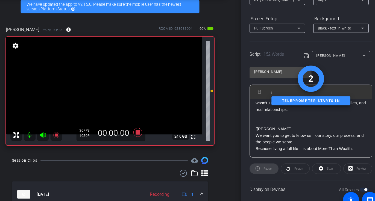
click at [58, 128] on icon at bounding box center [58, 129] width 6 height 5
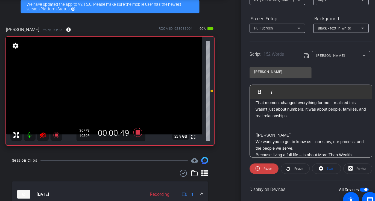
scroll to position [115, 0]
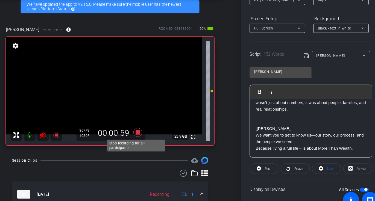
click at [146, 125] on icon at bounding box center [147, 127] width 8 height 8
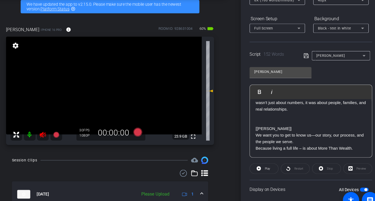
click at [60, 128] on icon at bounding box center [58, 129] width 6 height 5
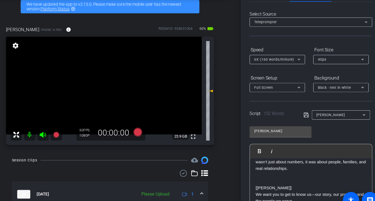
scroll to position [0, 0]
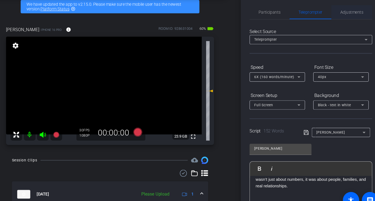
click at [337, 14] on span "Adjustments" at bounding box center [348, 15] width 22 height 4
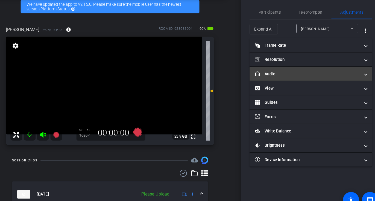
click at [288, 71] on mat-panel-title "headphone icon Audio" at bounding box center [306, 73] width 98 height 6
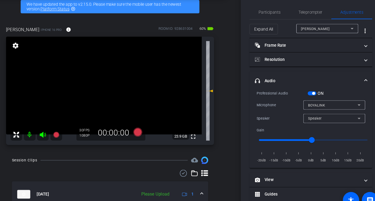
click at [309, 92] on span "button" at bounding box center [310, 91] width 8 height 4
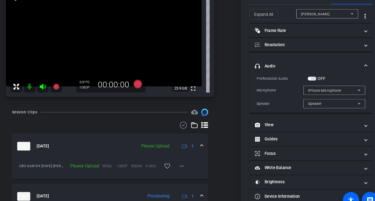
scroll to position [64, 1]
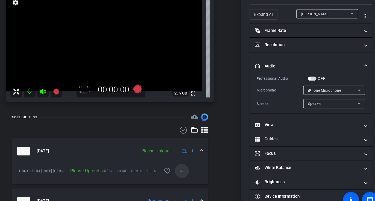
click at [188, 165] on mat-icon "more_horiz" at bounding box center [188, 163] width 7 height 7
click at [192, 176] on span "Upload" at bounding box center [195, 174] width 22 height 7
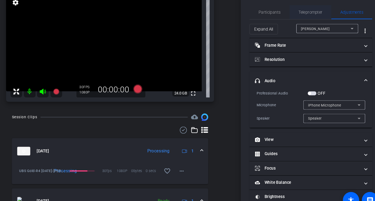
click at [305, 16] on span "Teleprompter" at bounding box center [309, 15] width 22 height 4
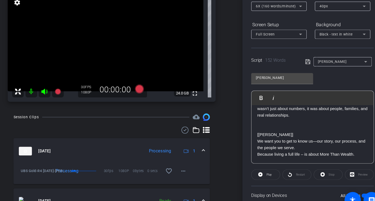
scroll to position [96, 0]
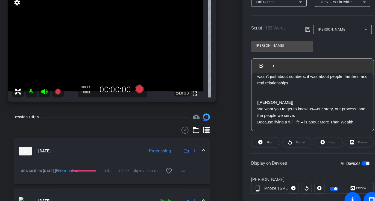
click at [354, 154] on div "All Devices" at bounding box center [349, 156] width 28 height 5
click at [355, 154] on span "button" at bounding box center [359, 156] width 8 height 4
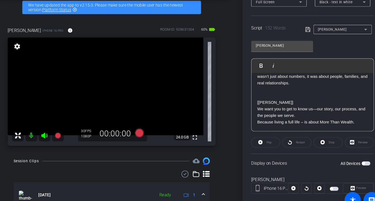
scroll to position [22, 1]
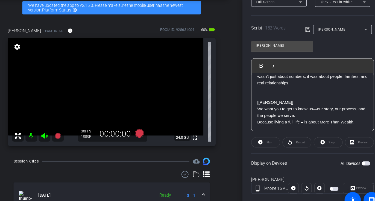
click at [322, 32] on div "Samantha" at bounding box center [335, 30] width 43 height 7
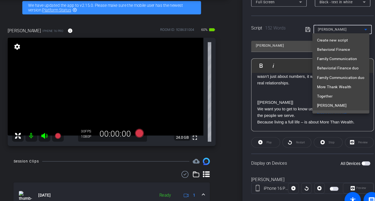
scroll to position [5, 0]
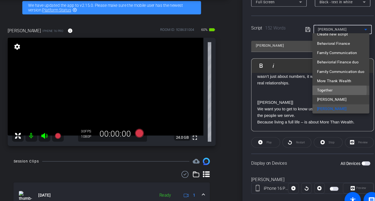
click at [323, 87] on span "Together" at bounding box center [320, 88] width 14 height 7
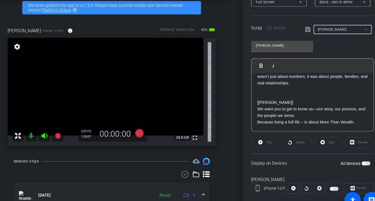
type input "Together"
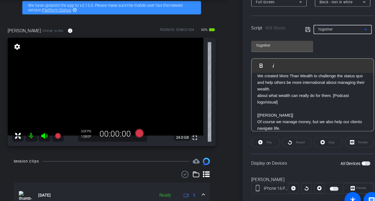
scroll to position [67, 0]
drag, startPoint x: 328, startPoint y: 91, endPoint x: 334, endPoint y: 98, distance: 8.9
click at [334, 98] on p "about what wealth can really do for them. [Podcast logo/visual]" at bounding box center [309, 95] width 103 height 12
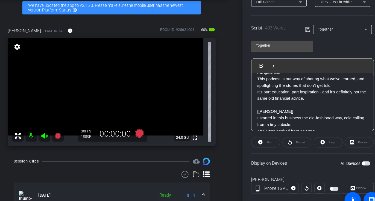
scroll to position [107, 0]
click at [297, 101] on p at bounding box center [309, 101] width 103 height 6
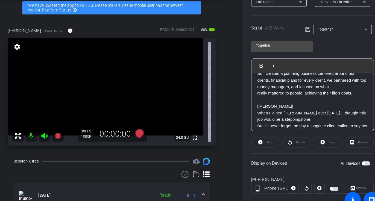
scroll to position [191, 0]
click at [297, 100] on p at bounding box center [309, 97] width 103 height 6
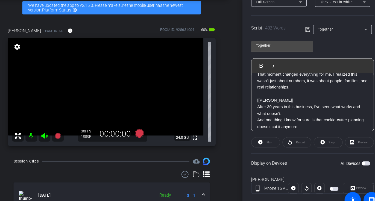
scroll to position [258, 0]
click at [284, 94] on p at bounding box center [309, 91] width 103 height 6
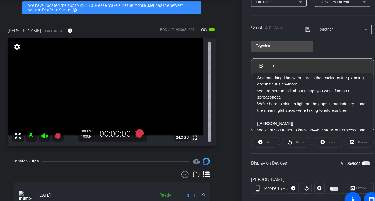
scroll to position [300, 0]
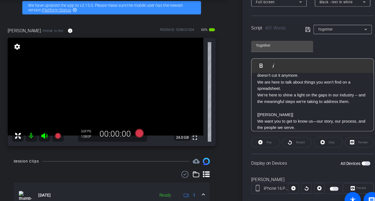
click at [275, 107] on p at bounding box center [309, 104] width 103 height 6
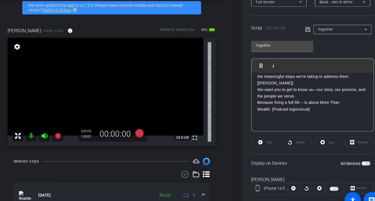
scroll to position [323, 0]
drag, startPoint x: 309, startPoint y: 113, endPoint x: 271, endPoint y: 113, distance: 38.5
click at [271, 108] on p "Because living a full life – is about More Than Wealth. [Podcast logo/visual]" at bounding box center [309, 102] width 103 height 12
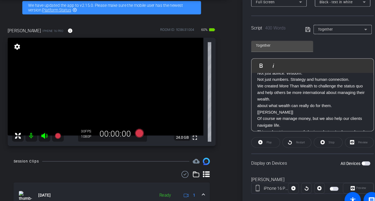
scroll to position [54, 0]
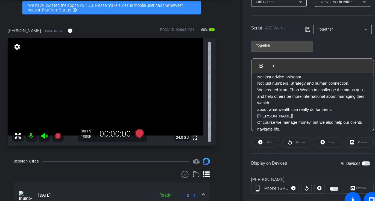
click at [357, 155] on span "button" at bounding box center [359, 156] width 8 height 4
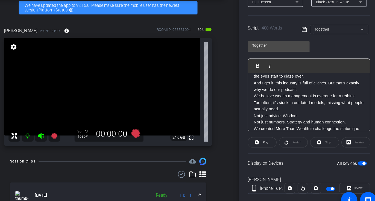
scroll to position [0, 0]
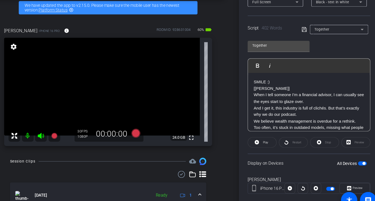
click at [355, 154] on span "button" at bounding box center [359, 156] width 8 height 4
click at [358, 155] on span "button" at bounding box center [359, 156] width 8 height 4
click at [359, 155] on span "button" at bounding box center [360, 156] width 3 height 3
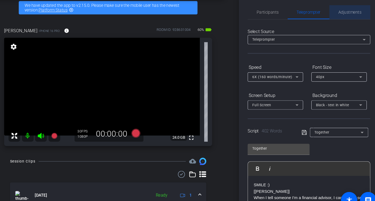
click at [350, 12] on span "Adjustments" at bounding box center [348, 14] width 22 height 13
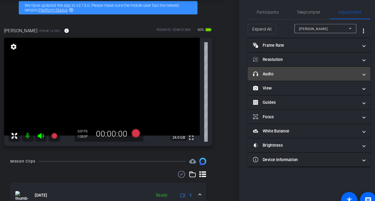
click at [281, 76] on mat-expansion-panel-header "headphone icon Audio" at bounding box center [309, 72] width 115 height 13
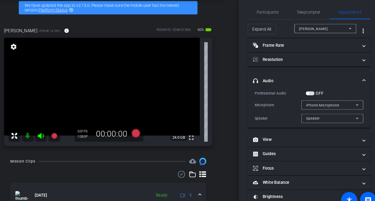
click at [313, 89] on span "button" at bounding box center [310, 91] width 8 height 4
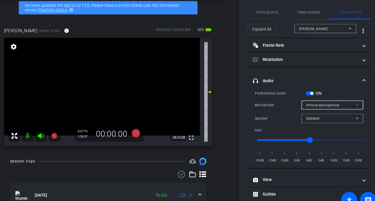
click at [312, 100] on span "iPhone Microphone" at bounding box center [322, 102] width 31 height 4
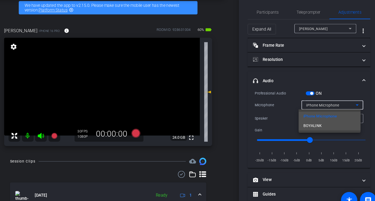
click at [313, 122] on span "BOYALINK" at bounding box center [312, 121] width 17 height 7
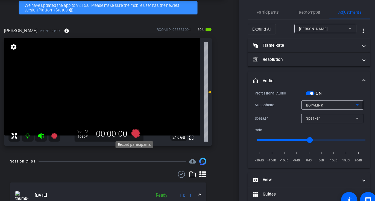
click at [143, 129] on icon at bounding box center [147, 128] width 8 height 8
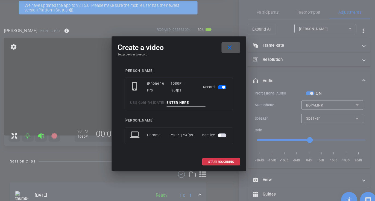
click at [185, 99] on input at bounding box center [194, 99] width 37 height 7
type input "D"
type input "Together TA1"
click at [217, 158] on span at bounding box center [227, 154] width 35 height 13
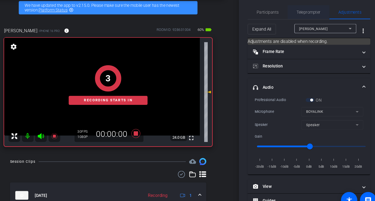
click at [305, 19] on span "Teleprompter" at bounding box center [309, 14] width 22 height 13
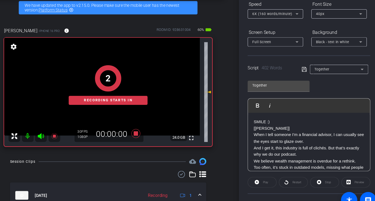
scroll to position [63, 0]
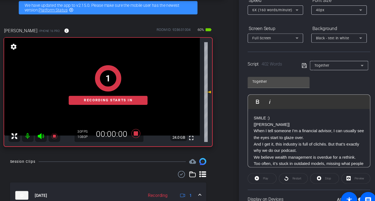
click at [265, 170] on div "Play" at bounding box center [265, 171] width 27 height 10
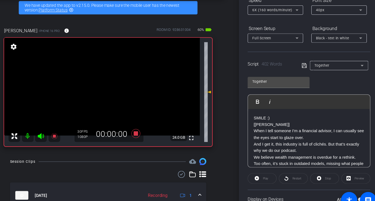
click at [258, 169] on div "Play" at bounding box center [265, 171] width 27 height 10
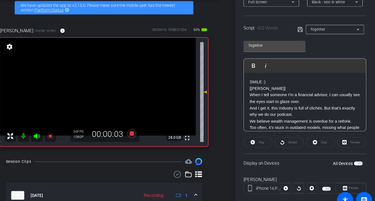
scroll to position [96, 0]
click at [357, 155] on span "button" at bounding box center [359, 157] width 8 height 4
click at [267, 136] on span "Play" at bounding box center [268, 136] width 5 height 3
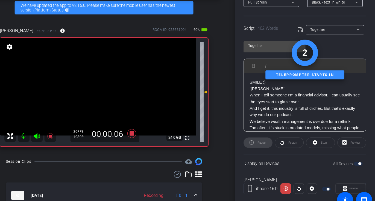
click at [58, 129] on icon at bounding box center [58, 130] width 6 height 5
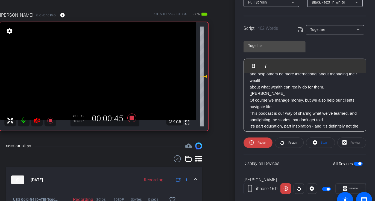
scroll to position [81, 0]
click at [147, 113] on icon at bounding box center [147, 114] width 8 height 8
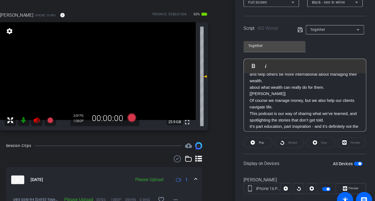
click at [58, 116] on icon at bounding box center [58, 115] width 6 height 5
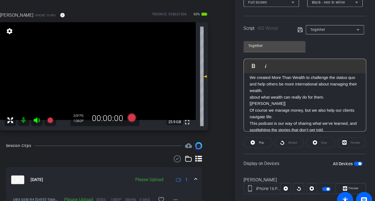
scroll to position [67, 0]
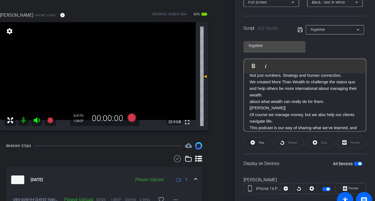
click at [292, 136] on div "Restart" at bounding box center [294, 137] width 27 height 10
click at [285, 153] on div "Display on Devices All Devices" at bounding box center [309, 156] width 115 height 18
click at [359, 155] on span "button" at bounding box center [360, 156] width 3 height 3
click at [359, 156] on span "button" at bounding box center [359, 157] width 8 height 4
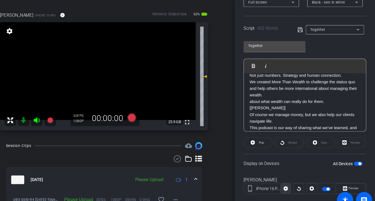
click at [292, 180] on icon at bounding box center [291, 180] width 4 height 8
click at [289, 179] on icon at bounding box center [291, 180] width 4 height 8
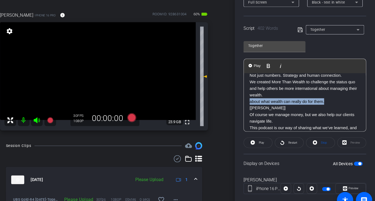
drag, startPoint x: 328, startPoint y: 96, endPoint x: 254, endPoint y: 98, distance: 74.3
click at [254, 98] on div "SMILE :) [Darrin] When I tell someone I’m a financial advisor, I can usually se…" at bounding box center [309, 193] width 114 height 378
click at [355, 155] on span "button" at bounding box center [359, 157] width 8 height 4
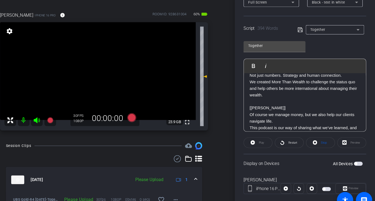
click at [358, 155] on span "button" at bounding box center [359, 157] width 8 height 4
click at [301, 95] on p at bounding box center [309, 98] width 103 height 6
click at [297, 91] on p "We created More Than Wealth to challenge the status quo and help others be more…" at bounding box center [309, 86] width 103 height 18
click at [356, 157] on span "button" at bounding box center [359, 157] width 8 height 4
click at [359, 157] on span "button" at bounding box center [359, 157] width 8 height 4
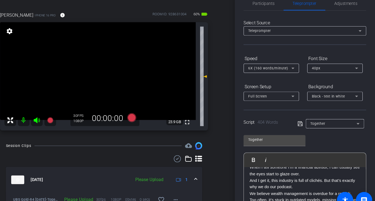
scroll to position [0, 0]
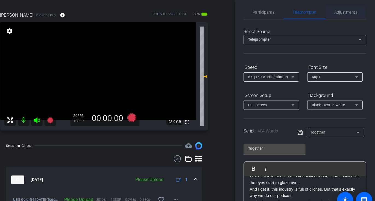
click at [342, 14] on span "Adjustments" at bounding box center [348, 15] width 22 height 4
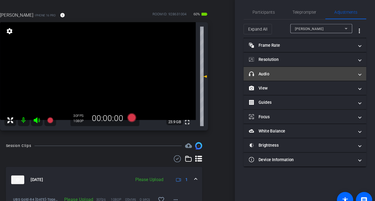
click at [289, 70] on mat-panel-title "headphone icon Audio" at bounding box center [306, 73] width 98 height 6
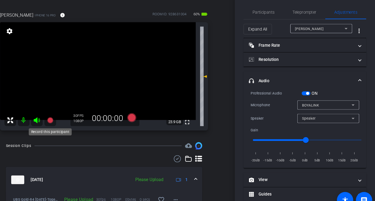
click at [68, 115] on icon at bounding box center [71, 116] width 7 height 7
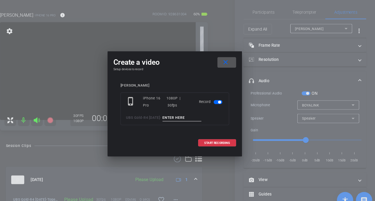
click at [180, 111] on input at bounding box center [194, 113] width 37 height 7
type input "Together TA2"
click at [219, 136] on span "START RECORDING" at bounding box center [227, 137] width 24 height 3
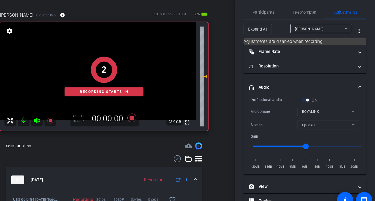
click at [56, 118] on icon at bounding box center [58, 116] width 7 height 7
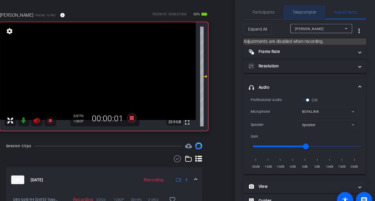
click at [304, 11] on span "Teleprompter" at bounding box center [309, 14] width 22 height 13
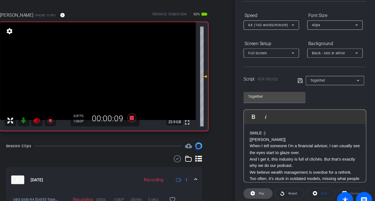
click at [260, 183] on icon at bounding box center [260, 184] width 4 height 7
drag, startPoint x: 299, startPoint y: 187, endPoint x: 288, endPoint y: 187, distance: 10.4
click at [288, 187] on span at bounding box center [294, 184] width 27 height 13
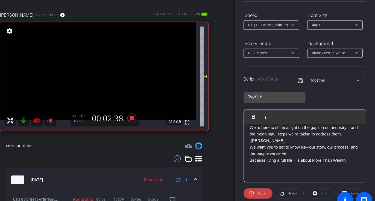
scroll to position [331, 0]
click at [144, 112] on icon at bounding box center [147, 114] width 8 height 8
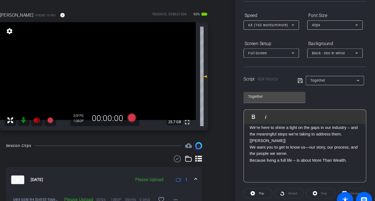
click at [54, 114] on mat-icon at bounding box center [58, 115] width 11 height 11
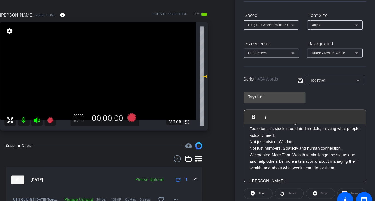
scroll to position [79, 0]
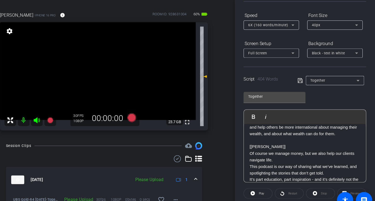
click at [286, 138] on p at bounding box center [309, 135] width 103 height 6
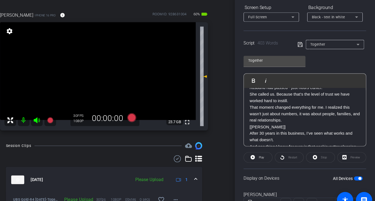
scroll to position [83, 0]
click at [355, 169] on span "button" at bounding box center [359, 170] width 8 height 4
click at [358, 169] on span "button" at bounding box center [359, 170] width 8 height 4
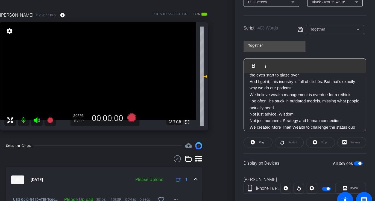
scroll to position [0, 0]
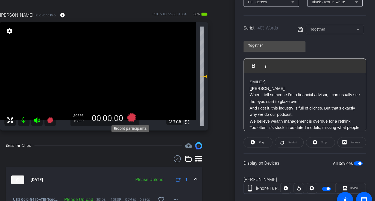
click at [145, 112] on icon at bounding box center [147, 113] width 8 height 8
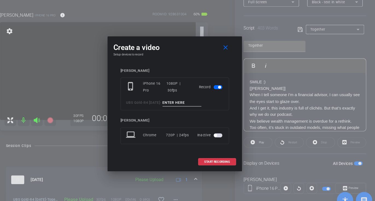
click at [181, 98] on input at bounding box center [194, 99] width 37 height 7
type input "Together TA2"
click at [217, 156] on span "START RECORDING" at bounding box center [227, 155] width 24 height 3
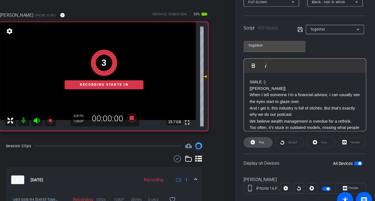
click at [263, 137] on span at bounding box center [265, 136] width 27 height 13
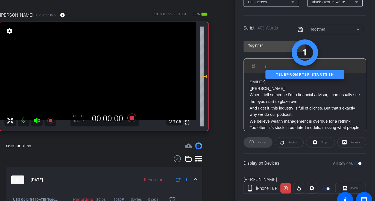
click at [57, 118] on icon at bounding box center [58, 116] width 7 height 7
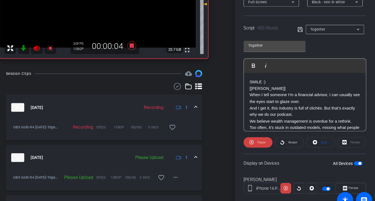
scroll to position [105, 1]
click at [185, 172] on mat-icon "more_horiz" at bounding box center [188, 169] width 7 height 7
click at [193, 179] on span "Upload" at bounding box center [195, 180] width 22 height 7
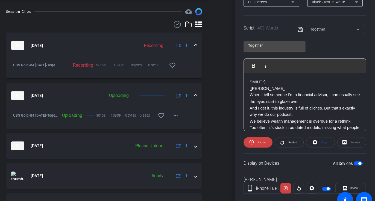
scroll to position [163, 1]
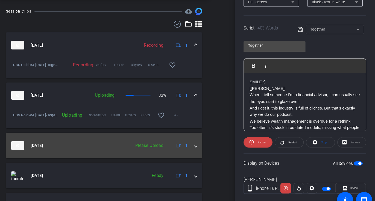
click at [206, 140] on span at bounding box center [207, 140] width 2 height 6
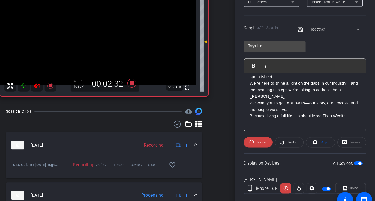
scroll to position [70, 1]
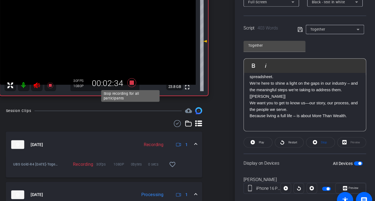
click at [146, 80] on icon at bounding box center [147, 81] width 8 height 8
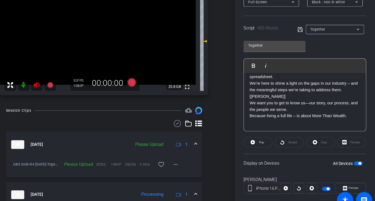
click at [55, 84] on icon at bounding box center [58, 83] width 7 height 7
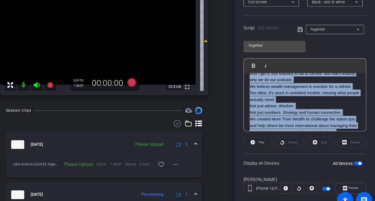
scroll to position [0, 0]
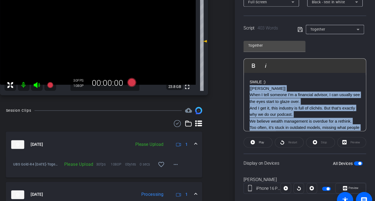
drag, startPoint x: 304, startPoint y: 104, endPoint x: 258, endPoint y: 86, distance: 49.3
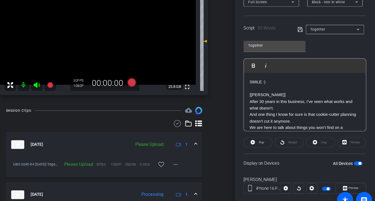
click at [355, 155] on span "button" at bounding box center [359, 156] width 8 height 4
click at [357, 156] on span "button" at bounding box center [359, 156] width 8 height 4
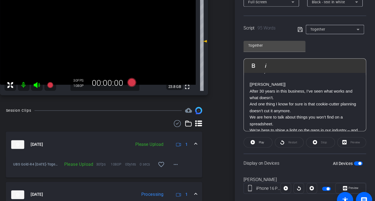
scroll to position [4, 0]
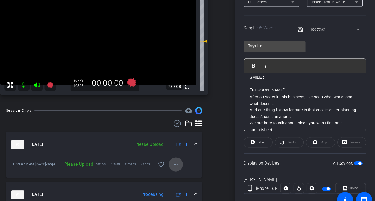
click at [187, 155] on mat-icon "more_horiz" at bounding box center [188, 157] width 7 height 7
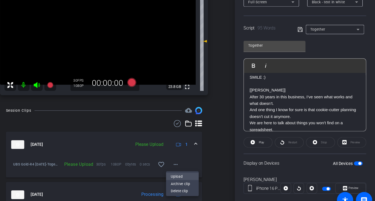
click at [187, 169] on span "Upload" at bounding box center [195, 168] width 22 height 7
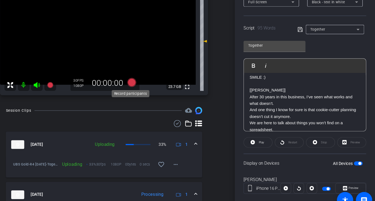
click at [145, 81] on icon at bounding box center [147, 80] width 8 height 8
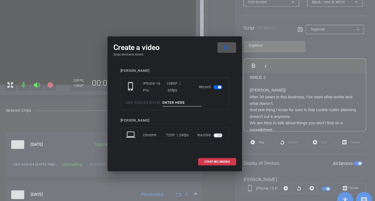
click at [187, 98] on input at bounding box center [194, 99] width 37 height 7
type input "Together pick up"
click at [225, 152] on span at bounding box center [227, 154] width 35 height 13
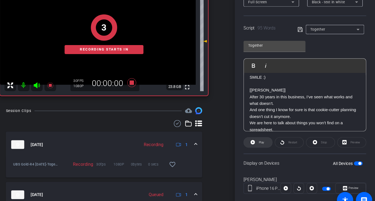
click at [262, 137] on icon at bounding box center [260, 136] width 4 height 7
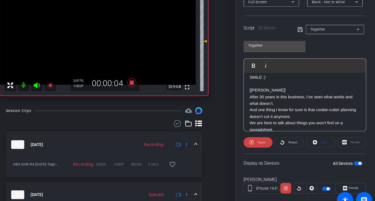
click at [60, 81] on icon at bounding box center [58, 83] width 7 height 7
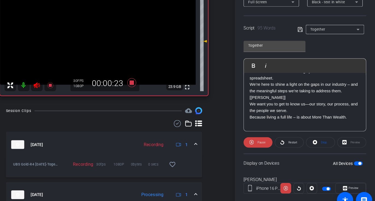
scroll to position [58, 0]
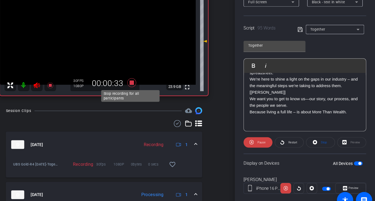
click at [147, 83] on icon at bounding box center [147, 81] width 13 height 10
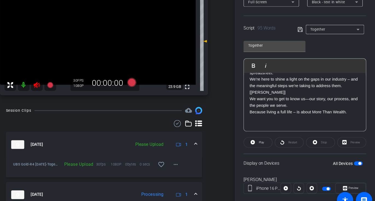
click at [57, 82] on icon at bounding box center [58, 82] width 6 height 5
click at [186, 159] on mat-icon "more_horiz" at bounding box center [188, 157] width 7 height 7
click at [187, 168] on span "Upload" at bounding box center [195, 168] width 22 height 7
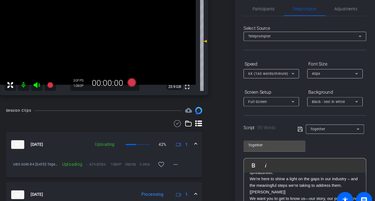
scroll to position [0, 0]
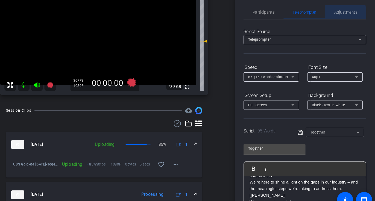
click at [340, 17] on span "Adjustments" at bounding box center [348, 15] width 22 height 4
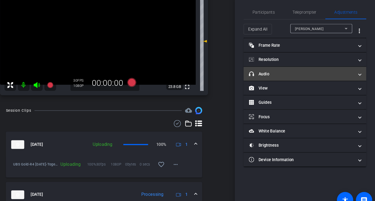
click at [277, 73] on mat-panel-title "headphone icon Audio" at bounding box center [306, 73] width 98 height 6
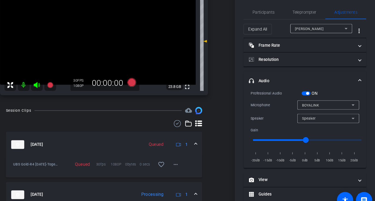
click at [308, 89] on span "button" at bounding box center [310, 91] width 8 height 4
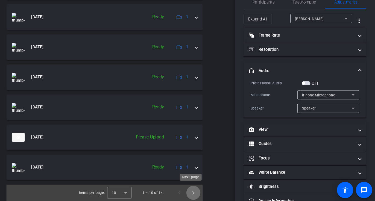
click at [201, 189] on span "Next page" at bounding box center [204, 193] width 13 height 13
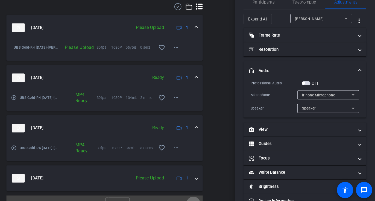
scroll to position [182, 0]
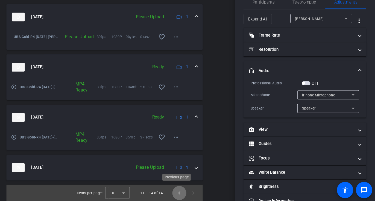
click at [191, 189] on span "Previous page" at bounding box center [191, 193] width 13 height 13
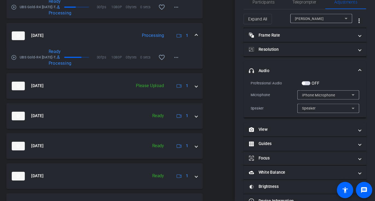
scroll to position [262, 0]
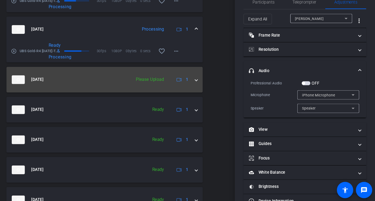
click at [206, 88] on mat-expansion-panel-header "Aug 12, 2025 Please Upload 1" at bounding box center [122, 87] width 184 height 24
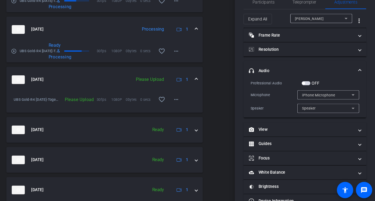
click at [207, 87] on span at bounding box center [208, 87] width 2 height 6
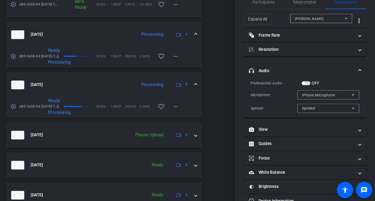
scroll to position [212, 1]
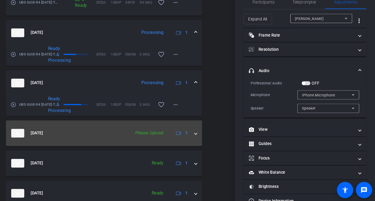
click at [205, 142] on mat-expansion-panel-header "Aug 12, 2025 Please Upload 1" at bounding box center [122, 137] width 184 height 24
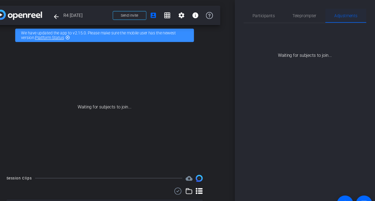
scroll to position [0, 0]
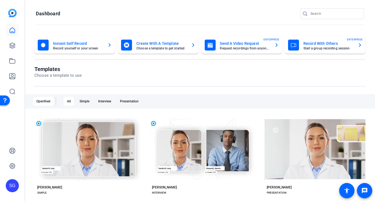
click at [10, 191] on div "SG" at bounding box center [12, 185] width 13 height 13
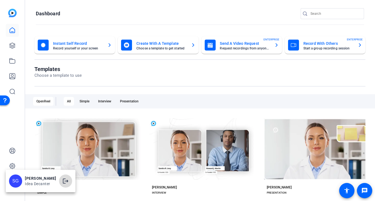
click at [62, 181] on mat-icon "logout" at bounding box center [65, 181] width 7 height 7
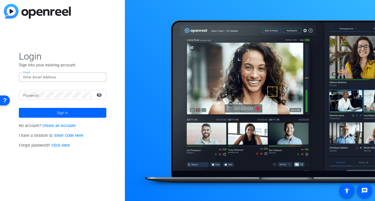
click at [59, 76] on input "Email" at bounding box center [62, 77] width 79 height 7
type input "sharon@ideadecanter.com"
click at [99, 92] on mat-icon "visibility_off" at bounding box center [99, 95] width 13 height 8
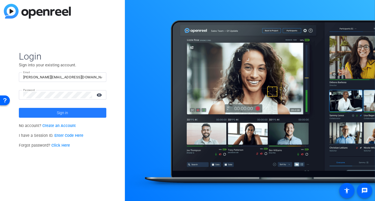
click at [83, 117] on span at bounding box center [62, 112] width 87 height 13
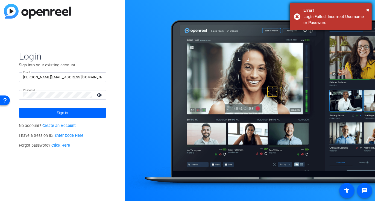
click at [365, 11] on div "Error!" at bounding box center [335, 10] width 64 height 6
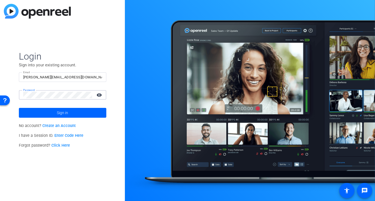
click at [8, 92] on div "Login Sign into your existing account. Email sharon@ideadecanter.com Password v…" at bounding box center [62, 100] width 125 height 201
click at [39, 110] on span at bounding box center [62, 112] width 87 height 13
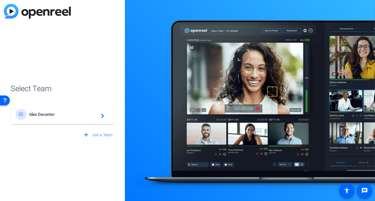
click at [41, 112] on span "Idea Decanter" at bounding box center [63, 114] width 68 height 5
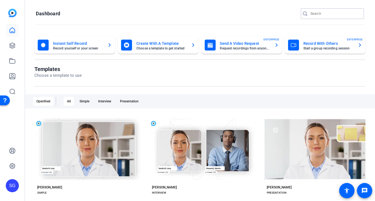
click at [320, 14] on input "Search" at bounding box center [334, 13] width 49 height 7
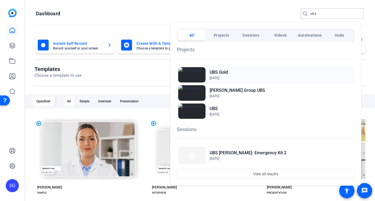
type input "ubs"
click at [218, 71] on h2 "UBS Gold" at bounding box center [219, 72] width 18 height 7
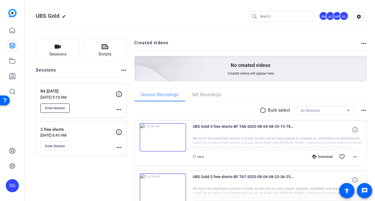
click at [64, 111] on button "Enter Session" at bounding box center [54, 108] width 29 height 9
